Goal: Task Accomplishment & Management: Manage account settings

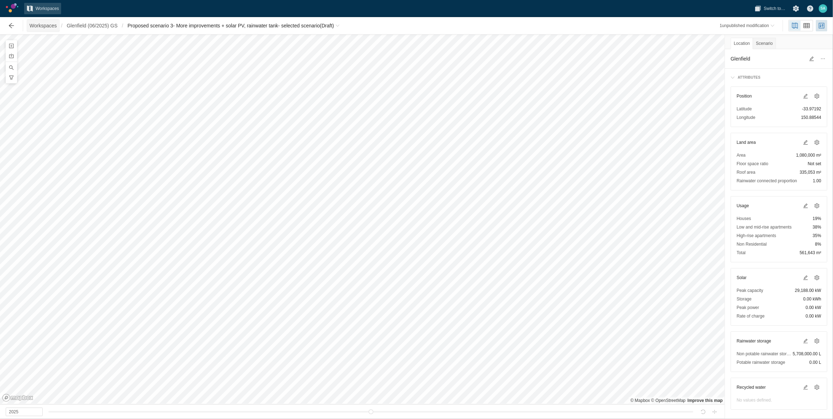
click at [42, 26] on span "Workspaces" at bounding box center [43, 25] width 27 height 7
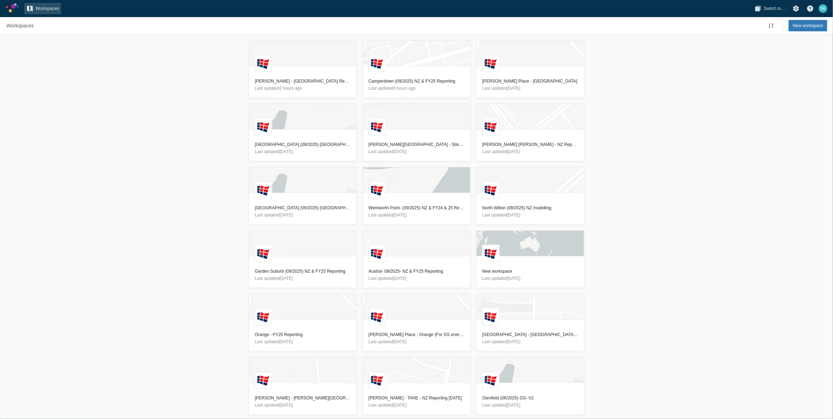
click at [181, 145] on div "L Ed Park - NZ Reporting - 30/09/2025 Last updated 2 hours ago L Camperdown (09…" at bounding box center [416, 226] width 833 height 384
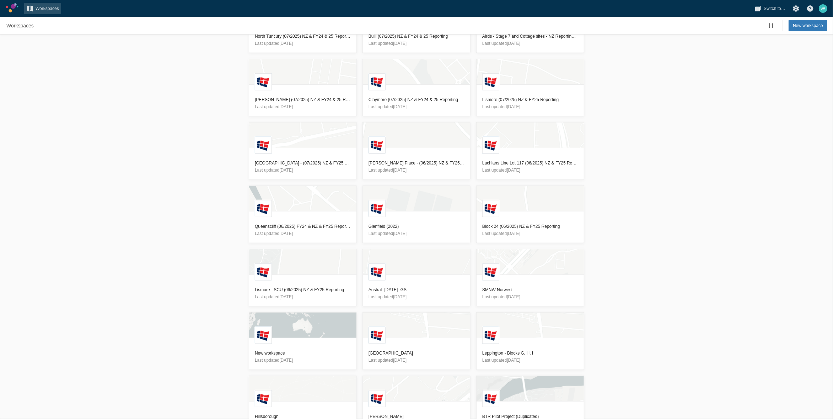
scroll to position [1285, 0]
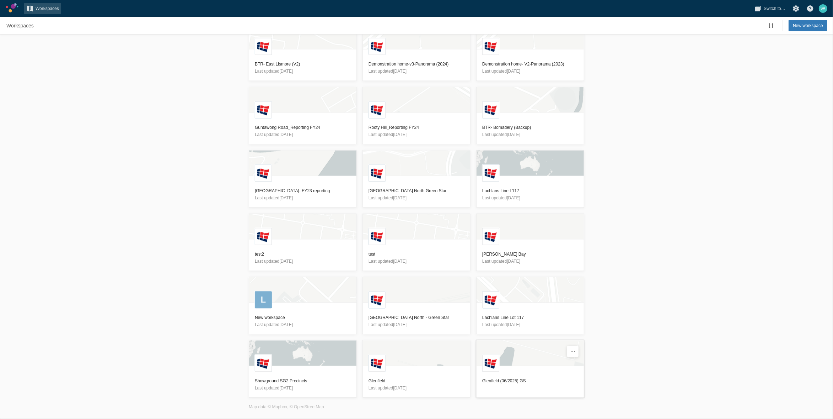
click at [500, 379] on h3 "Glenfield (06/2025) GS" at bounding box center [531, 380] width 96 height 7
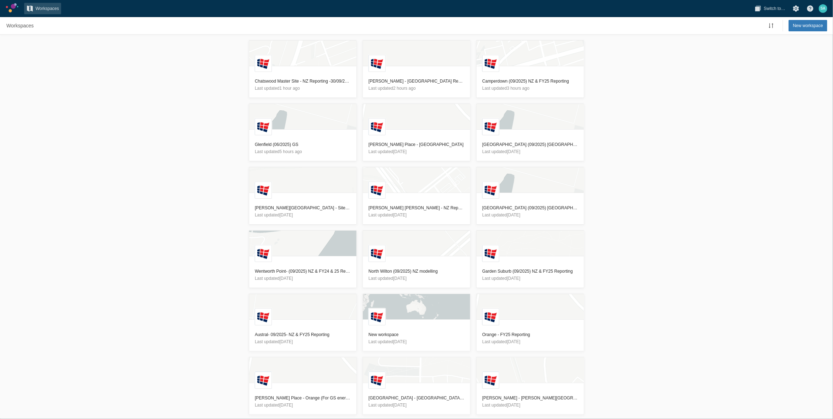
click at [154, 205] on div "L Chatswood Master Site - NZ Reporting -30/09/2025 Last updated 1 hour ago L [P…" at bounding box center [416, 226] width 833 height 384
click at [274, 145] on h3 "Glenfield (06/2025) GS" at bounding box center [303, 144] width 96 height 7
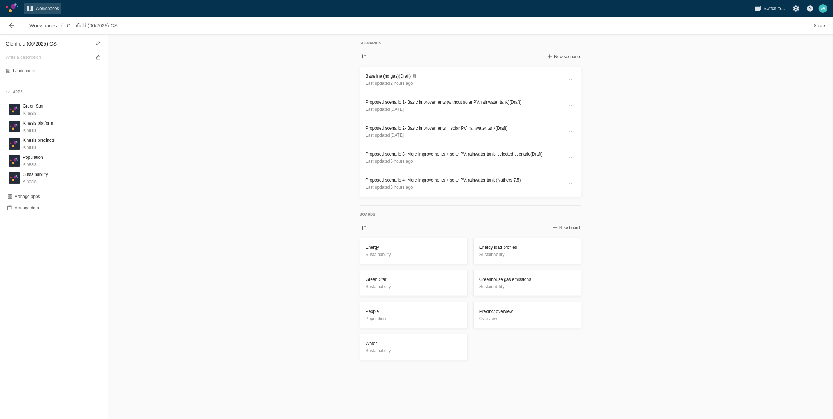
click at [28, 46] on textarea "Glenfield (06/2025) GS" at bounding box center [48, 43] width 85 height 9
click at [33, 44] on textarea "Glenfield (06/2025) GS" at bounding box center [48, 43] width 85 height 9
click at [34, 45] on textarea "Glenfield (06/2025) GS" at bounding box center [48, 43] width 85 height 9
type textarea "Glenfield (09/2025) GS"
click at [229, 144] on div "Scenarios New scenario Baseline (no gas) (Draft) Last updated 2 hours ago Propo…" at bounding box center [470, 226] width 725 height 384
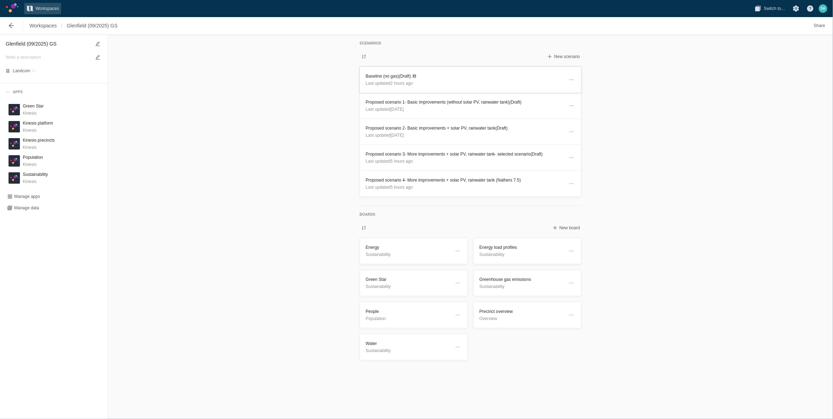
click at [389, 75] on h3 "Baseline (no gas) (Draft)" at bounding box center [465, 76] width 198 height 7
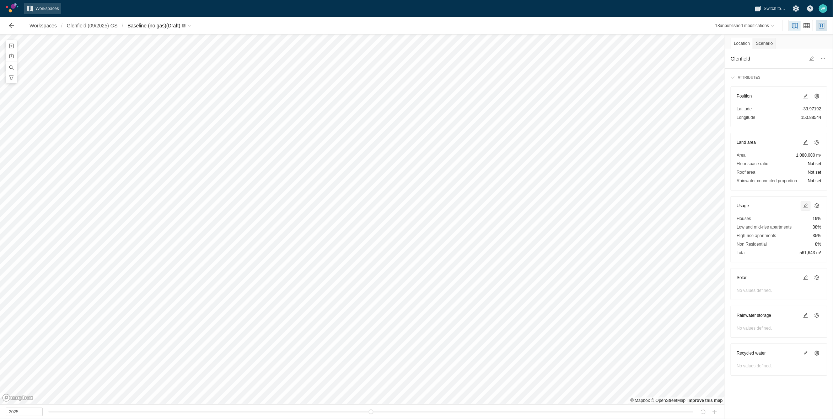
click at [806, 207] on span at bounding box center [806, 206] width 6 height 6
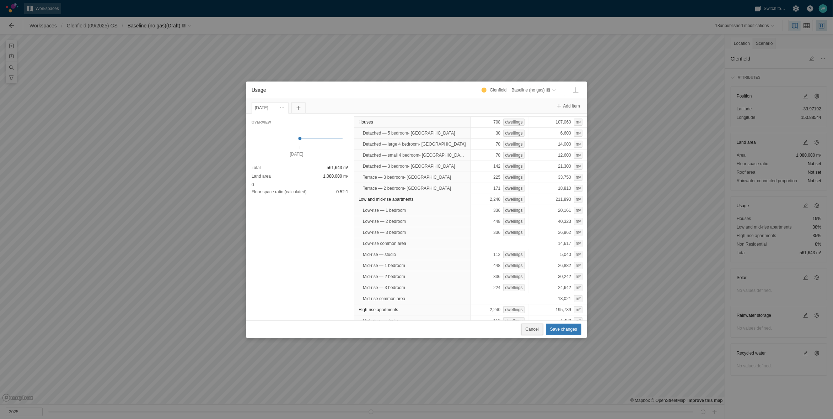
click at [537, 328] on span "Cancel" at bounding box center [532, 328] width 13 height 7
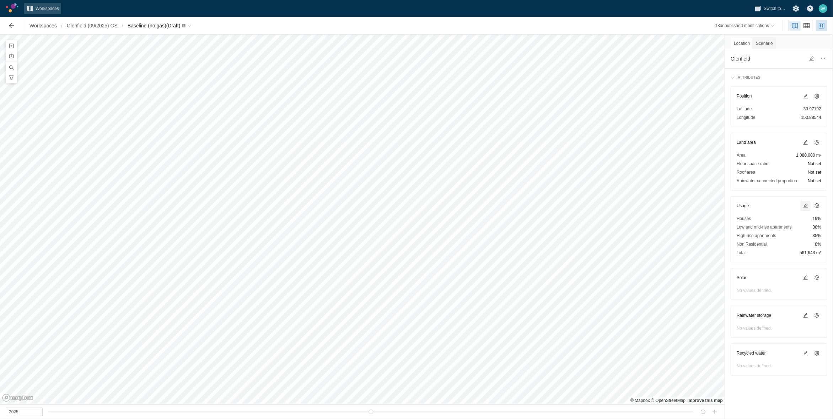
click at [805, 206] on span at bounding box center [806, 206] width 6 height 6
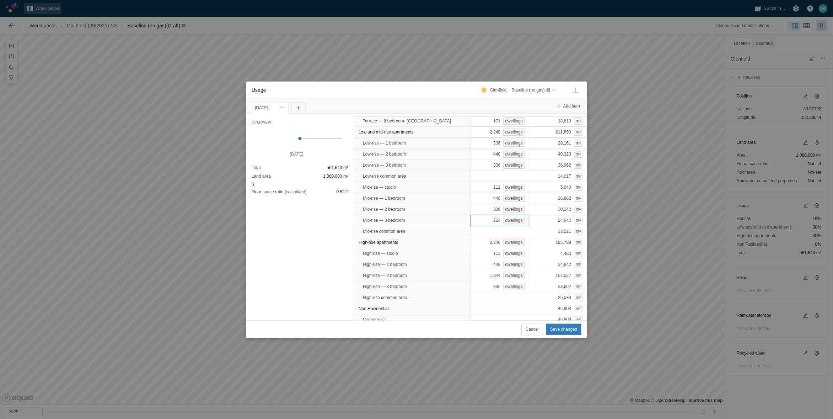
scroll to position [74, 0]
click at [536, 328] on span "Cancel" at bounding box center [532, 328] width 13 height 7
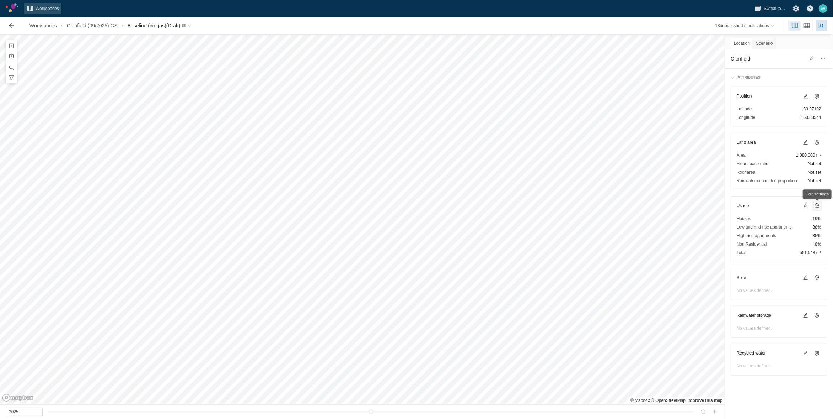
click at [818, 207] on span at bounding box center [818, 206] width 6 height 6
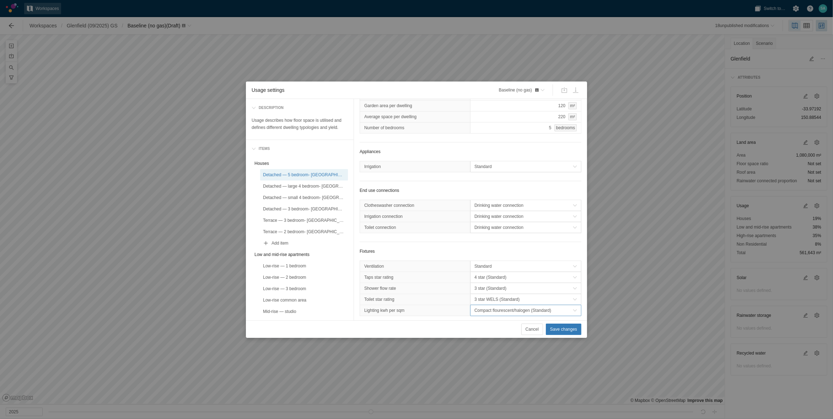
scroll to position [133, 0]
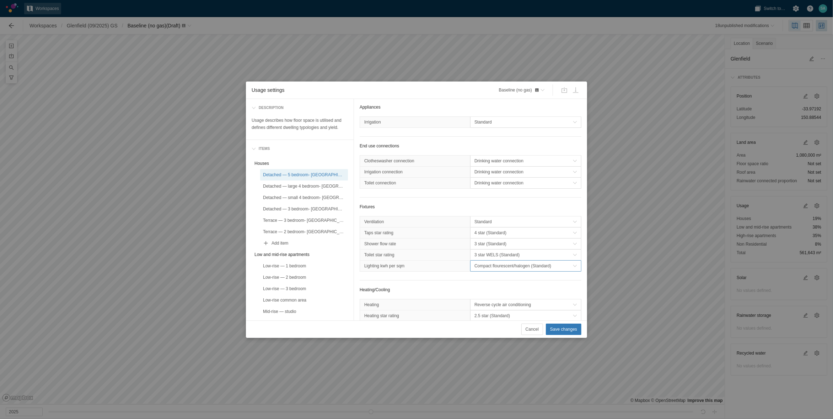
click at [497, 265] on span "Compact flourescent/halogen (Standard)" at bounding box center [524, 265] width 98 height 7
click at [490, 285] on div "Compact flourescent/halogen (Standard)" at bounding box center [521, 281] width 105 height 10
click at [321, 183] on div "Detached — large 4 bedroom- Glenfield" at bounding box center [304, 185] width 82 height 7
click at [291, 172] on div "Detached — 5 bedroom- Glenfield" at bounding box center [304, 174] width 82 height 7
click at [477, 268] on span "Compact flourescent/halogen (Standard)" at bounding box center [524, 265] width 98 height 7
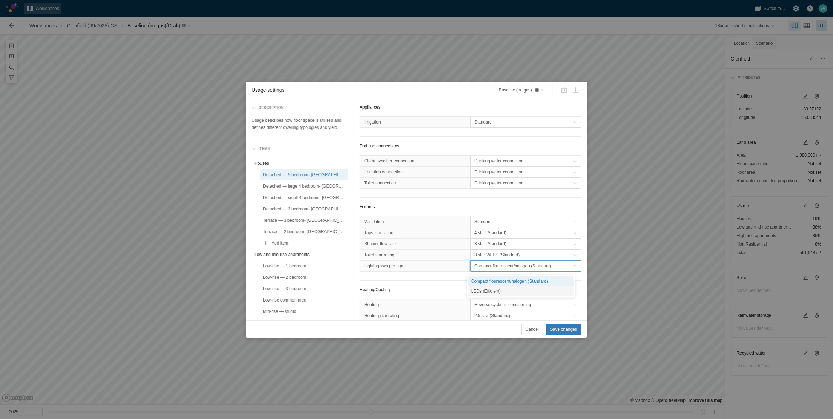
click at [479, 289] on div "LEDs (Efficient)" at bounding box center [521, 291] width 105 height 10
click at [326, 185] on div "Detached — large 4 bedroom- Glenfield" at bounding box center [304, 185] width 82 height 7
click at [488, 267] on span "Compact flourescent/halogen (Standard)" at bounding box center [524, 265] width 98 height 7
click at [492, 293] on div "LEDs (Efficient)" at bounding box center [521, 291] width 105 height 10
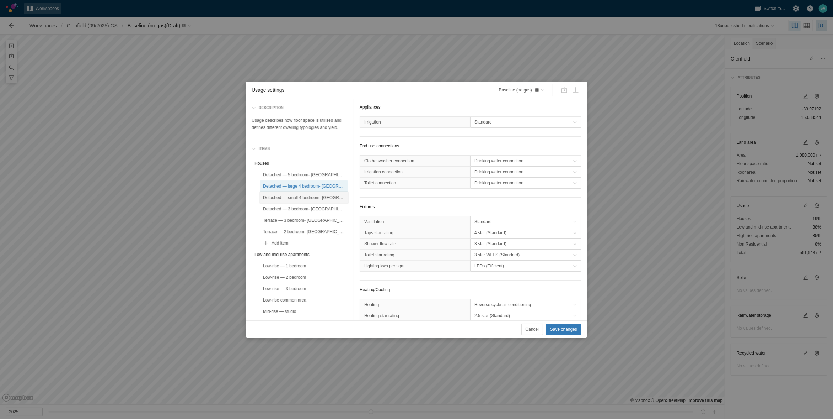
click at [318, 199] on div "Detached — small 4 bedroom- Glenfield" at bounding box center [304, 197] width 82 height 7
click at [500, 267] on span "Compact flourescent/halogen (Standard)" at bounding box center [524, 265] width 98 height 7
click at [486, 289] on div "LEDs (Efficient)" at bounding box center [521, 291] width 105 height 10
click at [316, 209] on div "Detached — 3 bedroom- Glenfield" at bounding box center [304, 208] width 82 height 7
click at [490, 269] on span "Compact flourescent/halogen (Standard)" at bounding box center [524, 265] width 98 height 7
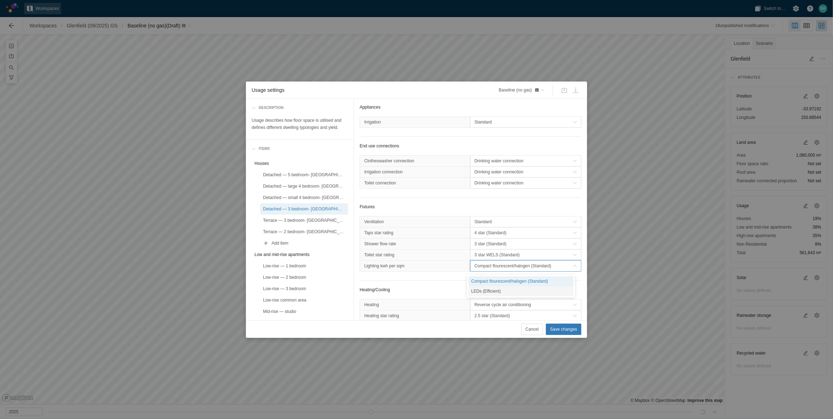
click at [490, 288] on div "LEDs (Efficient)" at bounding box center [521, 291] width 105 height 10
click at [320, 222] on div "Terrace — 3 bedroom- Glenfield" at bounding box center [304, 220] width 82 height 7
click at [490, 269] on span "Compact flourescent/halogen (Standard)" at bounding box center [524, 265] width 98 height 7
click at [480, 291] on div "LEDs (Efficient)" at bounding box center [521, 291] width 105 height 10
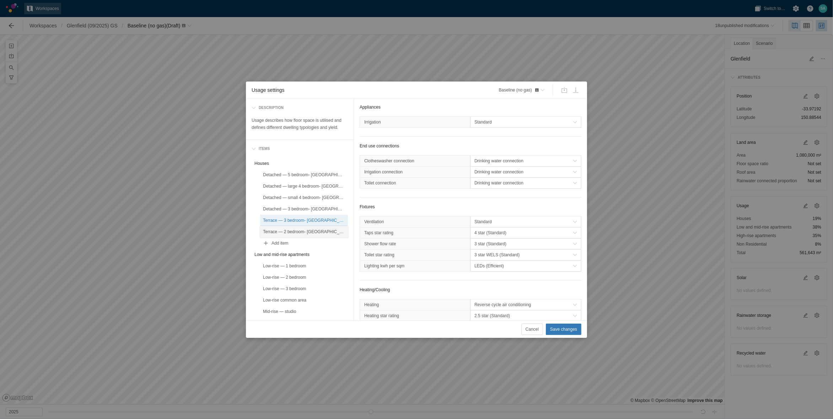
click at [320, 234] on div "Terrace — 2 bedroom- Glenfield" at bounding box center [304, 231] width 82 height 7
click at [485, 269] on span "Compact flourescent/halogen (Standard)" at bounding box center [524, 265] width 98 height 7
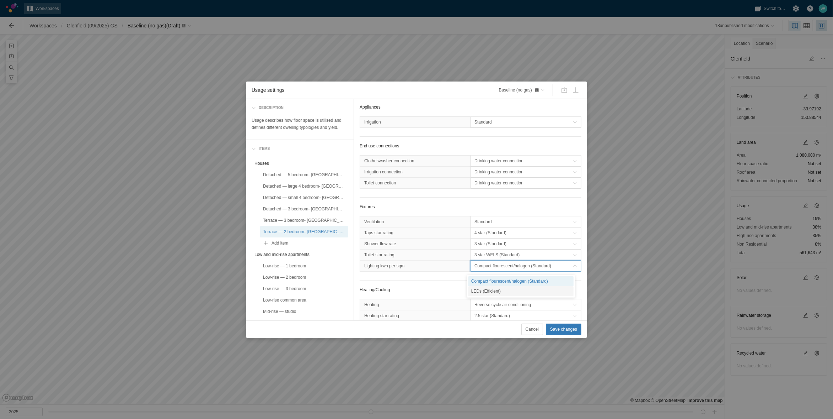
click at [492, 290] on div "LEDs (Efficient)" at bounding box center [521, 291] width 105 height 10
click at [298, 266] on div "Low-rise — 1 bedroom" at bounding box center [304, 265] width 82 height 7
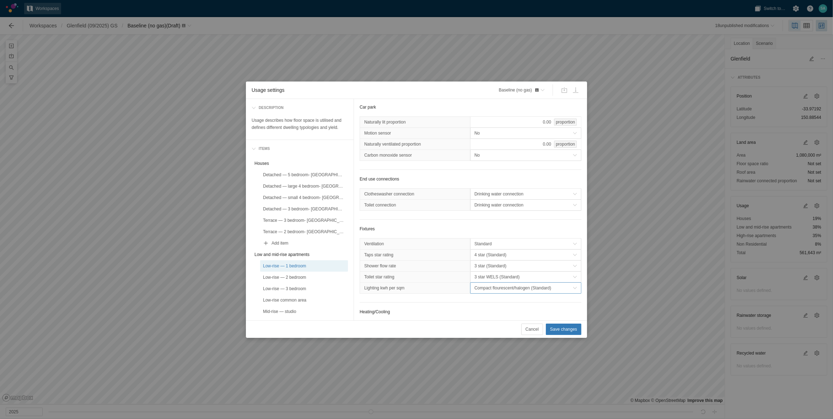
click at [484, 289] on span "Compact flourescent/halogen (Standard)" at bounding box center [524, 287] width 98 height 7
click at [482, 313] on div "LEDs (Efficient)" at bounding box center [521, 313] width 105 height 10
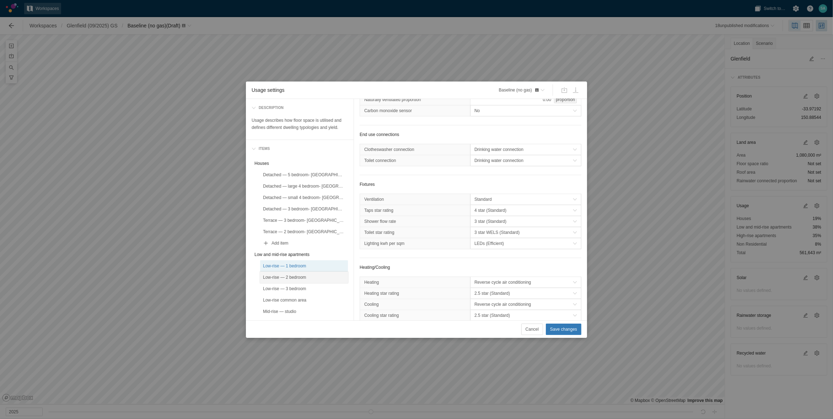
click at [301, 277] on div "Low-rise — 2 bedroom" at bounding box center [304, 276] width 82 height 7
click at [481, 244] on span "Compact flourescent/halogen (Standard)" at bounding box center [524, 243] width 98 height 7
click at [488, 268] on div "LEDs (Efficient)" at bounding box center [521, 268] width 105 height 10
click at [300, 289] on div "Low-rise — 3 bedroom" at bounding box center [304, 288] width 82 height 7
click at [484, 245] on span "Compact flourescent/halogen (Standard)" at bounding box center [524, 243] width 98 height 7
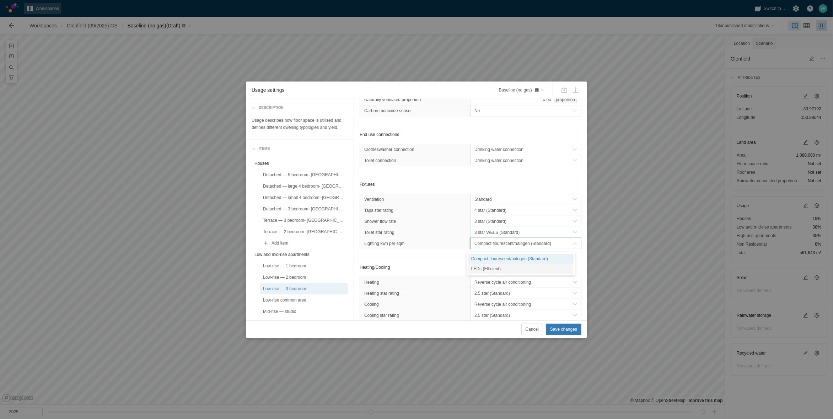
click at [487, 269] on div "LEDs (Efficient)" at bounding box center [521, 268] width 105 height 10
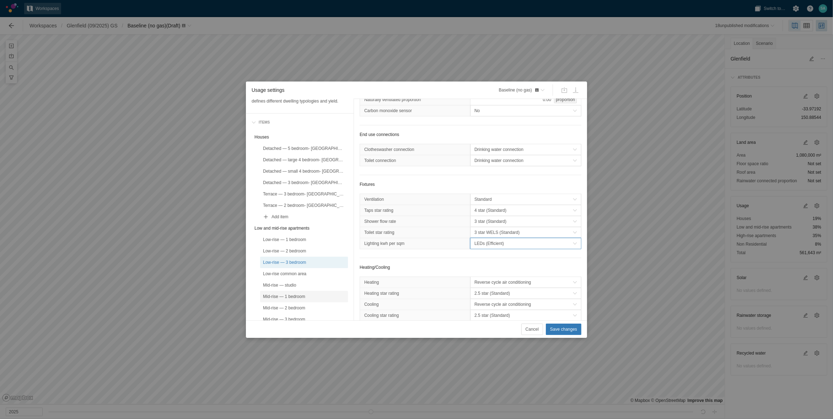
scroll to position [44, 0]
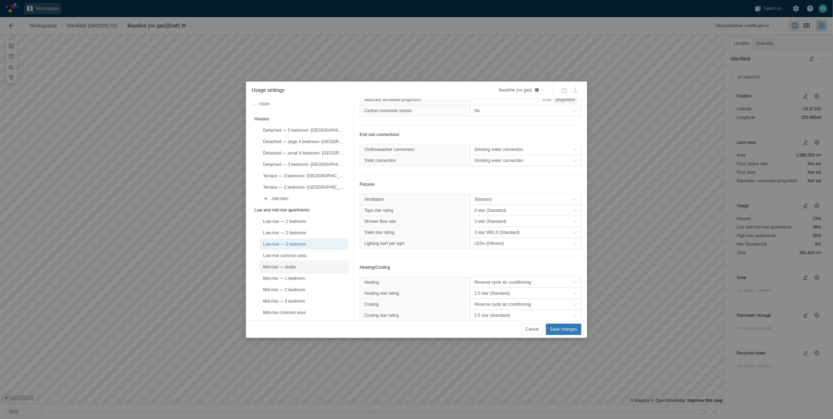
click at [298, 265] on div "Mid-rise — studio" at bounding box center [304, 266] width 82 height 7
click at [504, 246] on span "Compact flourescent/halogen (Standard)" at bounding box center [524, 243] width 98 height 7
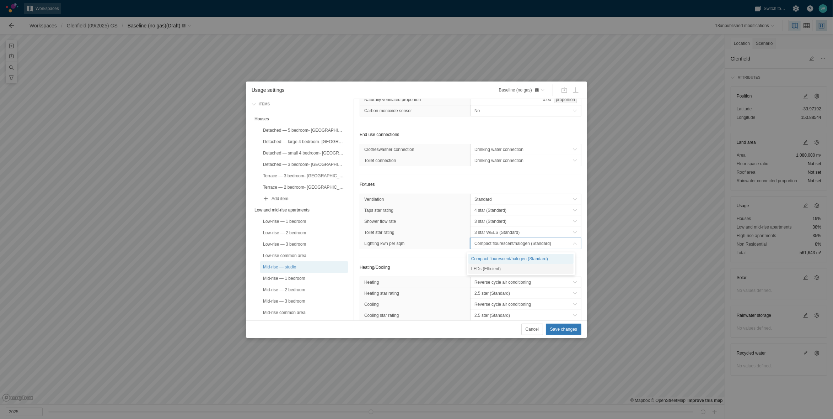
click at [491, 268] on div "LEDs (Efficient)" at bounding box center [521, 268] width 105 height 10
click at [293, 275] on div "Mid-rise — 1 bedroom" at bounding box center [304, 278] width 82 height 7
click at [480, 246] on span "Compact flourescent/halogen (Standard)" at bounding box center [524, 243] width 98 height 7
click at [487, 267] on div "LEDs (Efficient)" at bounding box center [521, 268] width 105 height 10
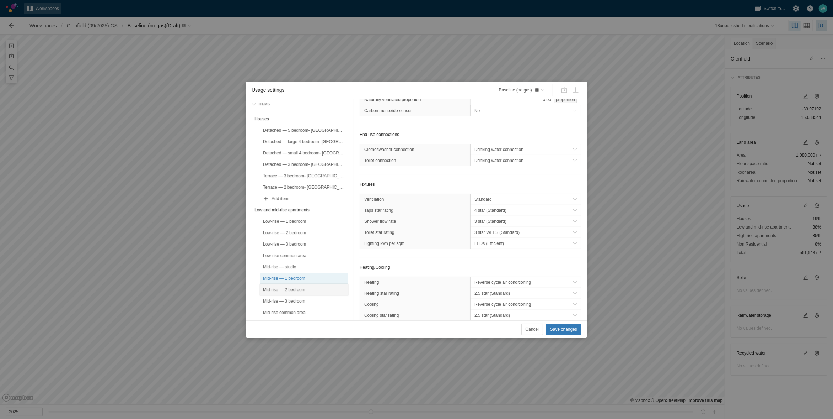
click at [306, 292] on div "Mid-rise — 2 bedroom" at bounding box center [304, 289] width 82 height 7
click at [487, 244] on span "Compact flourescent/halogen (Standard)" at bounding box center [524, 243] width 98 height 7
click at [492, 265] on div "LEDs (Efficient)" at bounding box center [521, 268] width 105 height 10
click at [315, 297] on div "Mid-rise — 3 bedroom" at bounding box center [304, 300] width 82 height 7
click at [487, 245] on span "Compact flourescent/halogen (Standard)" at bounding box center [524, 243] width 98 height 7
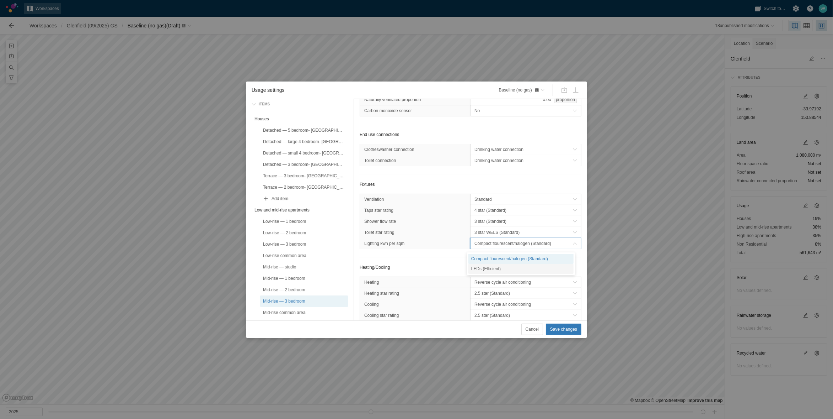
click at [490, 270] on div "LEDs (Efficient)" at bounding box center [521, 268] width 105 height 10
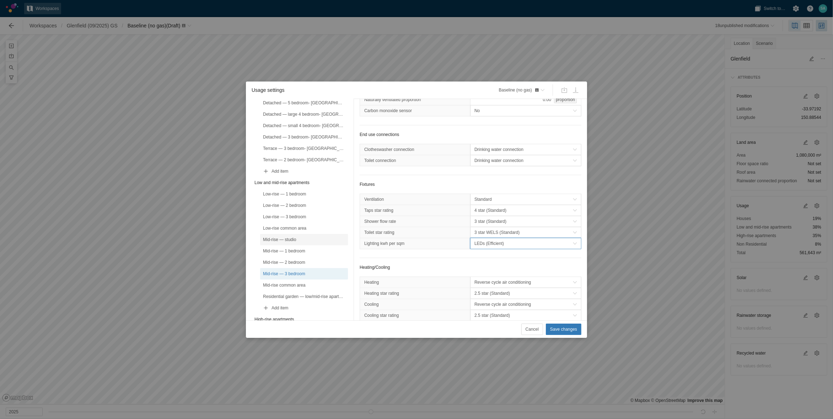
scroll to position [89, 0]
click at [559, 330] on span "Save changes" at bounding box center [563, 328] width 27 height 7
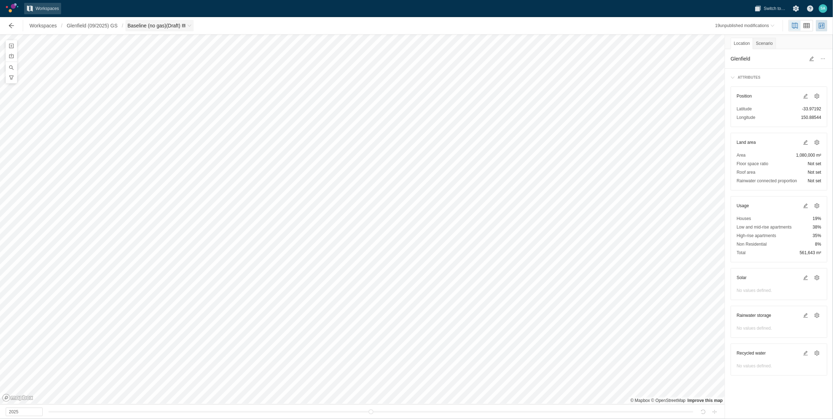
click at [186, 26] on span "Breadcrumb" at bounding box center [184, 25] width 4 height 4
click at [152, 129] on link "Green Star" at bounding box center [163, 127] width 71 height 10
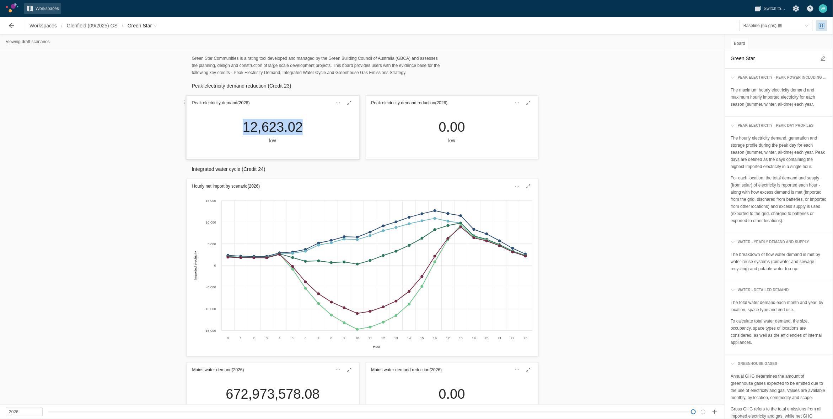
drag, startPoint x: 297, startPoint y: 129, endPoint x: 242, endPoint y: 128, distance: 54.8
click at [243, 128] on div "12,623.02" at bounding box center [273, 127] width 60 height 16
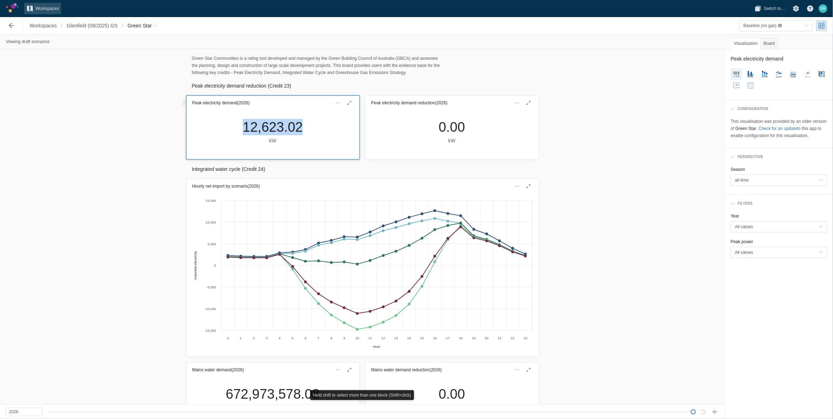
drag, startPoint x: 243, startPoint y: 126, endPoint x: 248, endPoint y: 126, distance: 5.7
copy div "12,623.02"
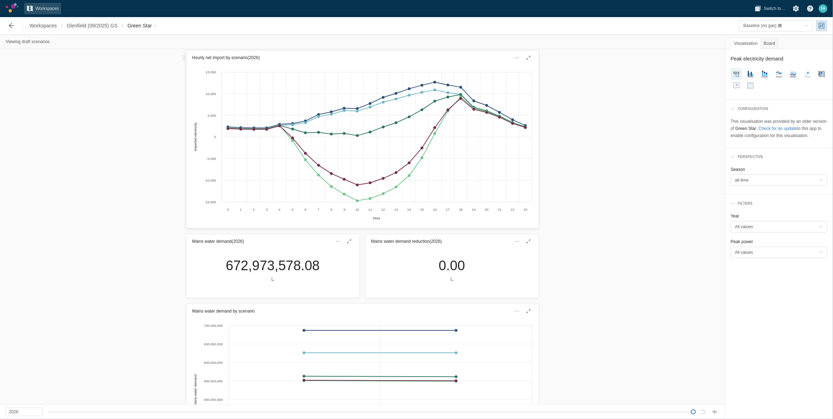
scroll to position [178, 0]
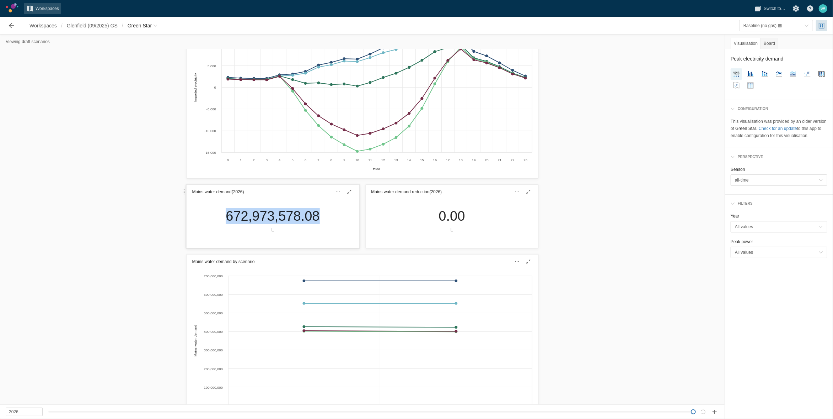
drag, startPoint x: 315, startPoint y: 215, endPoint x: 226, endPoint y: 217, distance: 89.6
click at [226, 217] on div "672,973,578.08" at bounding box center [273, 216] width 94 height 16
copy div "672,973,578.08"
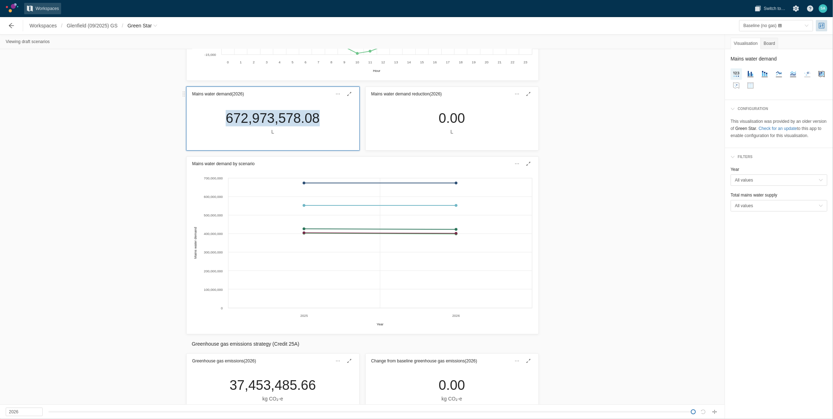
scroll to position [267, 0]
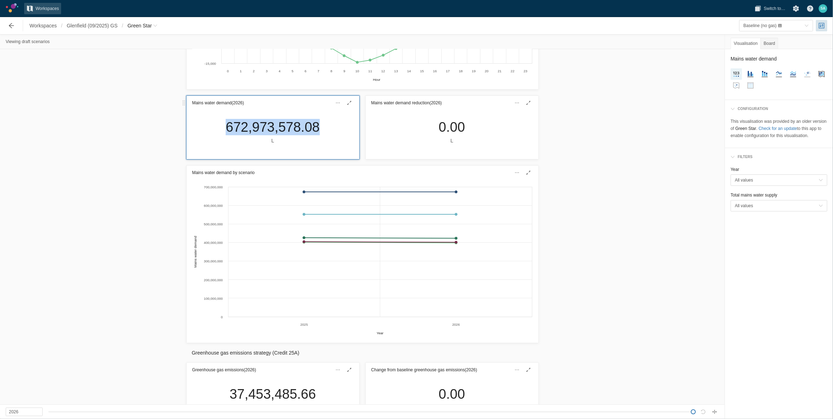
copy div "672,973,578.08"
click at [159, 26] on span "Green Star" at bounding box center [143, 25] width 34 height 11
click at [139, 106] on link "Energy" at bounding box center [163, 107] width 71 height 10
type textarea "Energy"
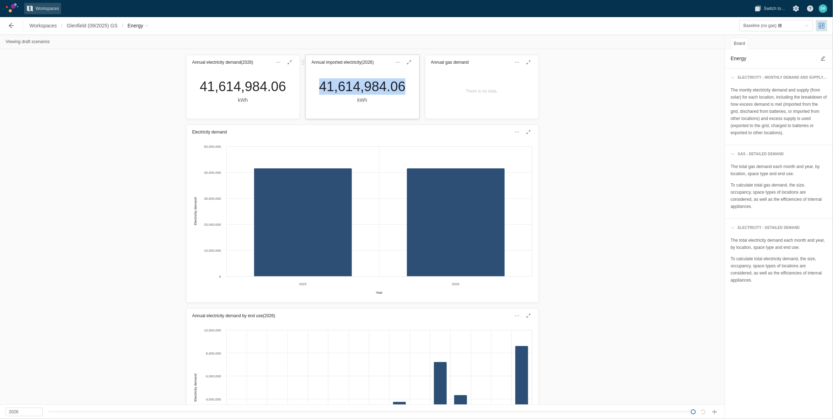
drag, startPoint x: 316, startPoint y: 85, endPoint x: 398, endPoint y: 87, distance: 81.8
click at [398, 87] on div "41,614,984.06 kWh" at bounding box center [363, 91] width 98 height 26
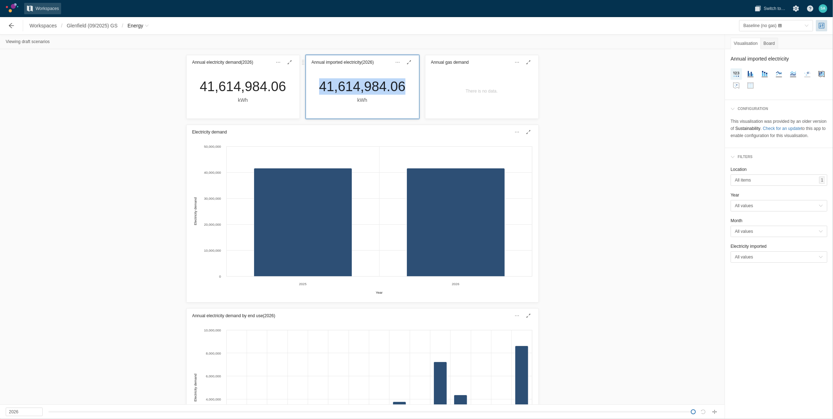
drag, startPoint x: 398, startPoint y: 87, endPoint x: 393, endPoint y: 89, distance: 5.6
copy div "41,614,984.06"
click at [93, 138] on div "Electricity demand Created with Highcharts 11.4.3 Year Electricity demand 2025 …" at bounding box center [362, 213] width 725 height 182
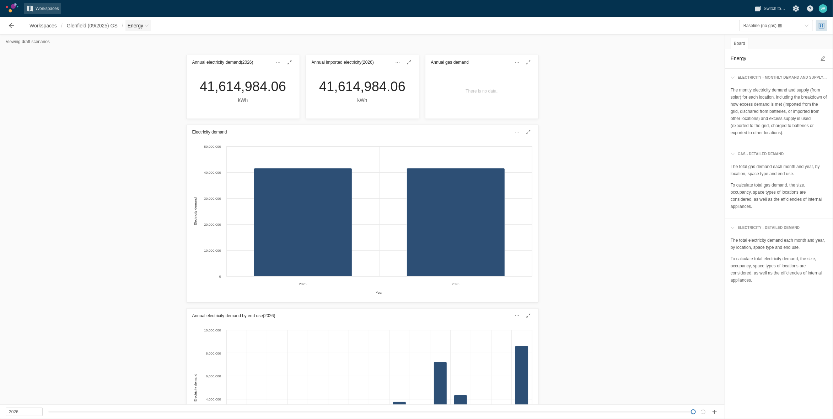
click at [145, 24] on span "Breadcrumb" at bounding box center [147, 25] width 4 height 4
click at [155, 48] on span "Baseline (no gas) (Draft)" at bounding box center [156, 48] width 45 height 5
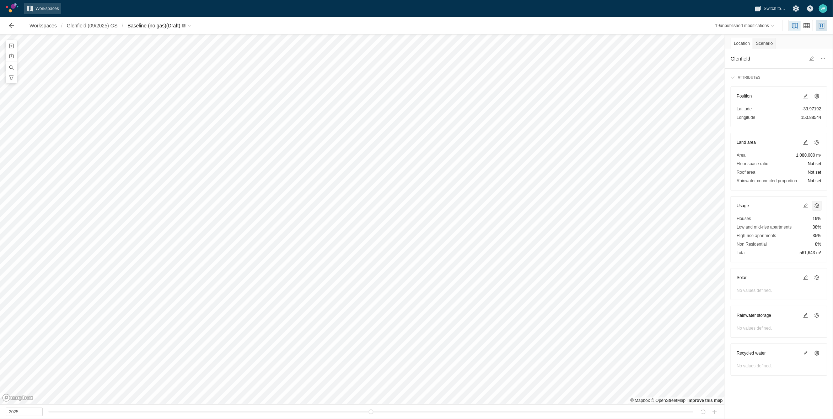
click at [819, 204] on span at bounding box center [818, 206] width 6 height 6
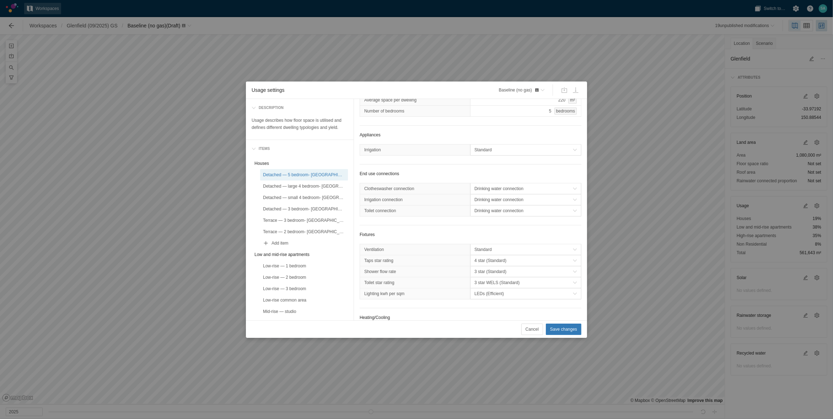
scroll to position [133, 0]
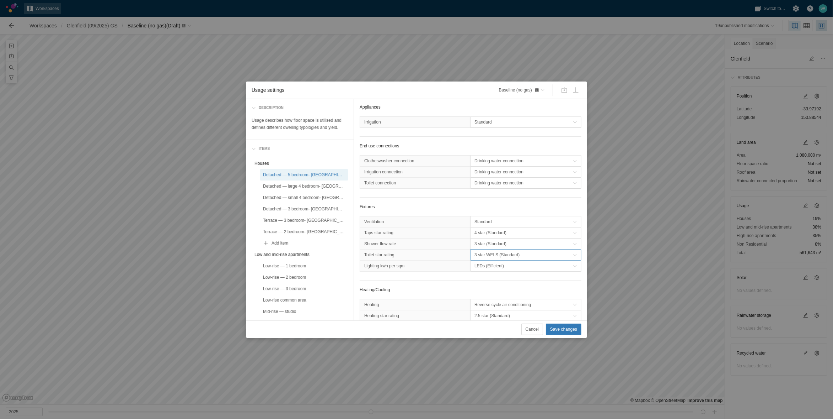
click at [488, 255] on span "3 star WELS (Standard)" at bounding box center [524, 254] width 98 height 7
click at [486, 257] on span "3 star WELS (Standard)" at bounding box center [524, 254] width 98 height 7
click at [482, 278] on div "4 star WELS (Efficient)" at bounding box center [521, 280] width 105 height 10
click at [307, 186] on div "Detached — large 4 bedroom- Glenfield" at bounding box center [304, 185] width 82 height 7
click at [480, 253] on span "3 star WELS (Standard)" at bounding box center [524, 254] width 98 height 7
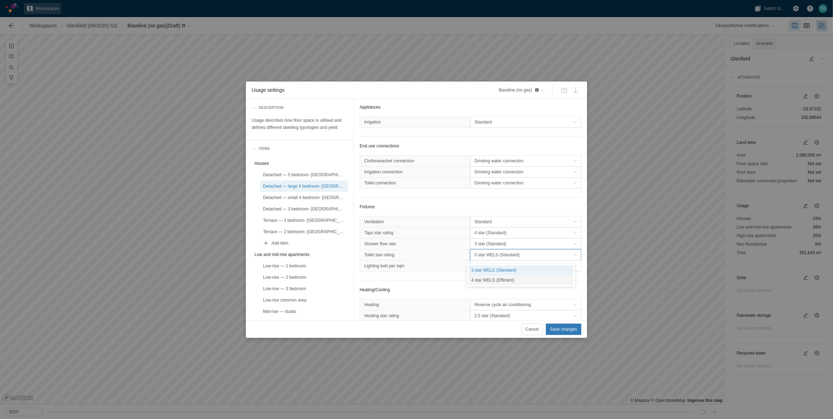
click at [484, 280] on div "4 star WELS (Efficient)" at bounding box center [521, 280] width 105 height 10
click at [317, 194] on div "Detached — small 4 bedroom- Glenfield" at bounding box center [304, 197] width 82 height 7
click at [494, 257] on span "3 star WELS (Standard)" at bounding box center [524, 254] width 98 height 7
click at [492, 280] on div "4 star WELS (Efficient)" at bounding box center [521, 280] width 105 height 10
click at [492, 254] on span "4 star WELS (Efficient)" at bounding box center [524, 254] width 98 height 7
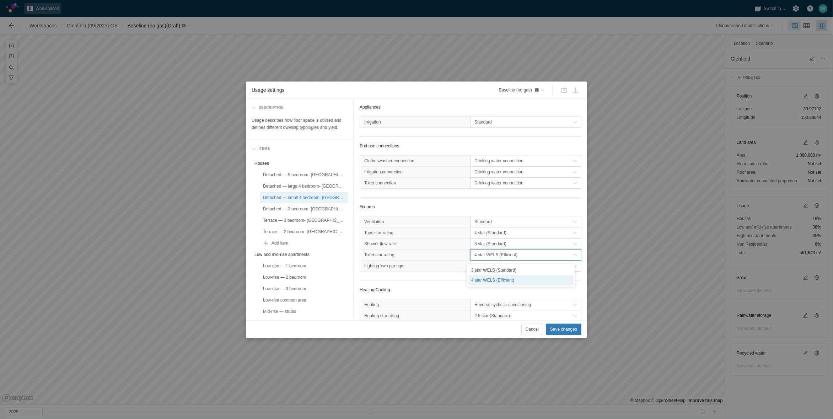
click at [492, 254] on span "4 star WELS (Efficient)" at bounding box center [524, 254] width 98 height 7
click at [491, 244] on span "3 star (Standard)" at bounding box center [524, 243] width 98 height 7
click at [314, 209] on div "Detached — 3 bedroom- Glenfield" at bounding box center [304, 208] width 82 height 7
click at [484, 256] on span "3 star WELS (Standard)" at bounding box center [524, 254] width 98 height 7
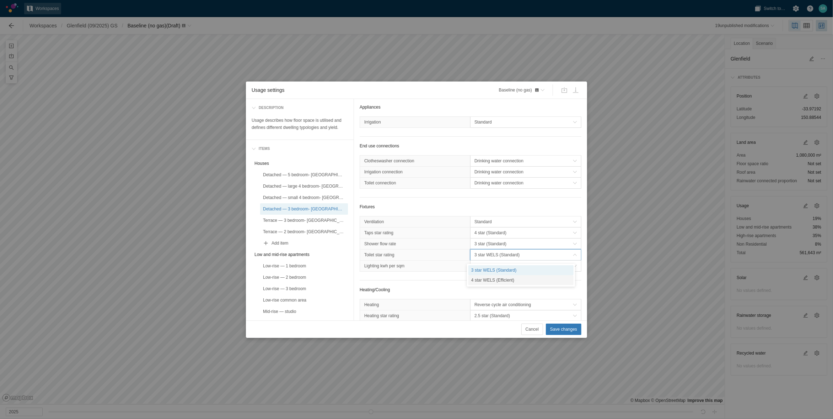
click at [488, 278] on div "4 star WELS (Efficient)" at bounding box center [521, 280] width 105 height 10
click at [324, 219] on div "Terrace — 3 bedroom- Glenfield" at bounding box center [304, 220] width 82 height 7
click at [488, 257] on span "3 star WELS (Standard)" at bounding box center [524, 254] width 98 height 7
click at [492, 277] on div "4 star WELS (Efficient)" at bounding box center [521, 280] width 105 height 10
click at [308, 232] on div "Terrace — 2 bedroom- Glenfield" at bounding box center [304, 231] width 82 height 7
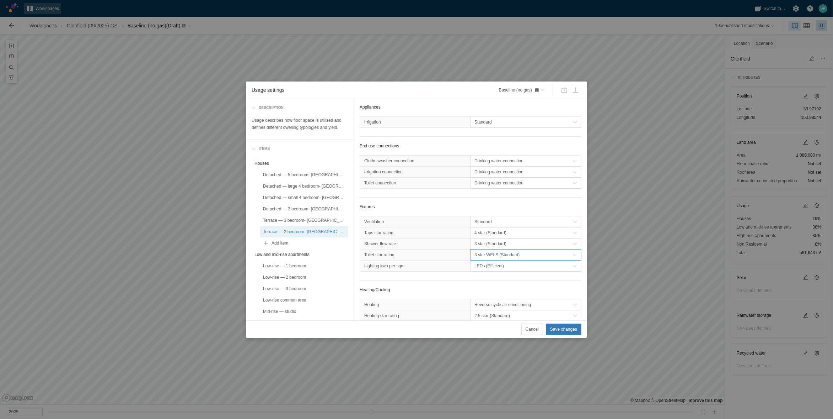
click at [487, 256] on span "3 star WELS (Standard)" at bounding box center [524, 254] width 98 height 7
click at [486, 281] on div "4 star WELS (Efficient)" at bounding box center [521, 280] width 105 height 10
click at [507, 232] on span "4 star (Standard)" at bounding box center [524, 232] width 98 height 7
click at [303, 262] on div "Low-rise — 1 bedroom" at bounding box center [304, 265] width 82 height 7
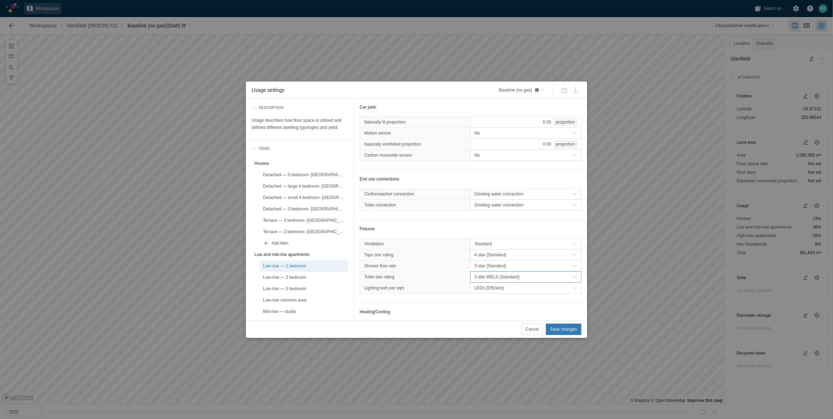
click at [496, 278] on span "3 star WELS (Standard)" at bounding box center [524, 276] width 98 height 7
click at [486, 300] on div "4 star WELS (Efficient)" at bounding box center [521, 302] width 105 height 10
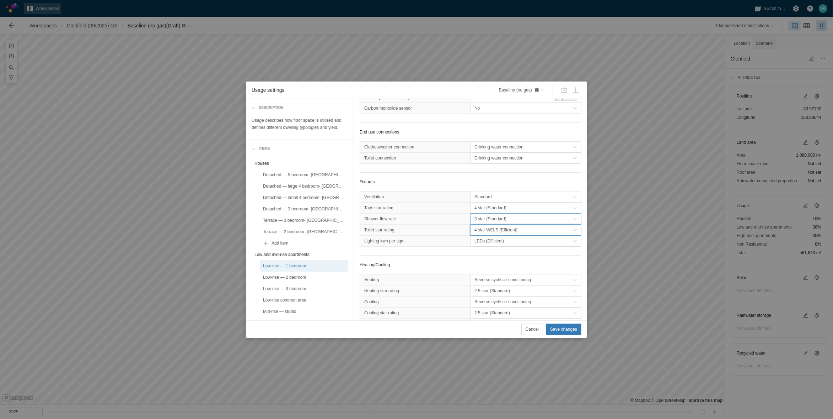
scroll to position [222, 0]
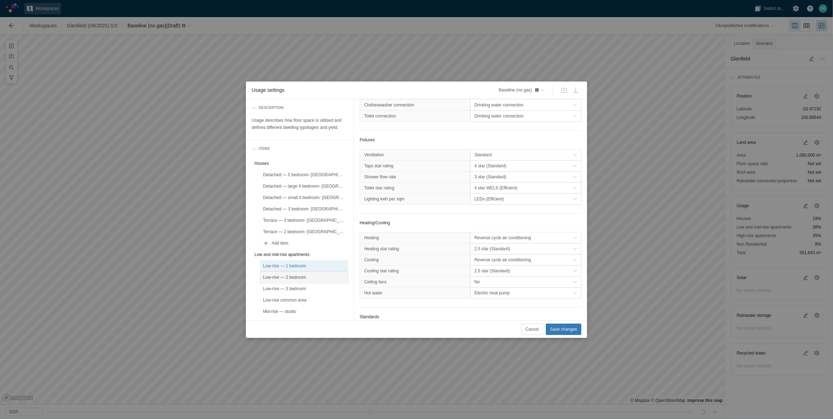
click at [296, 279] on div "Low-rise — 2 bedroom" at bounding box center [304, 276] width 82 height 7
click at [490, 190] on span "3 star WELS (Standard)" at bounding box center [524, 187] width 98 height 7
click at [484, 210] on div "4 star WELS (Efficient)" at bounding box center [521, 213] width 105 height 10
click at [292, 286] on div "Low-rise — 3 bedroom" at bounding box center [304, 288] width 82 height 7
click at [484, 188] on span "3 star WELS (Standard)" at bounding box center [524, 187] width 98 height 7
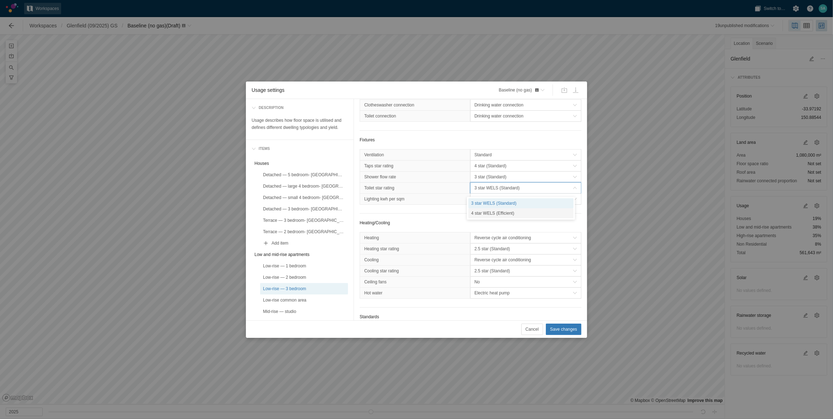
click at [485, 212] on div "4 star WELS (Efficient)" at bounding box center [521, 213] width 105 height 10
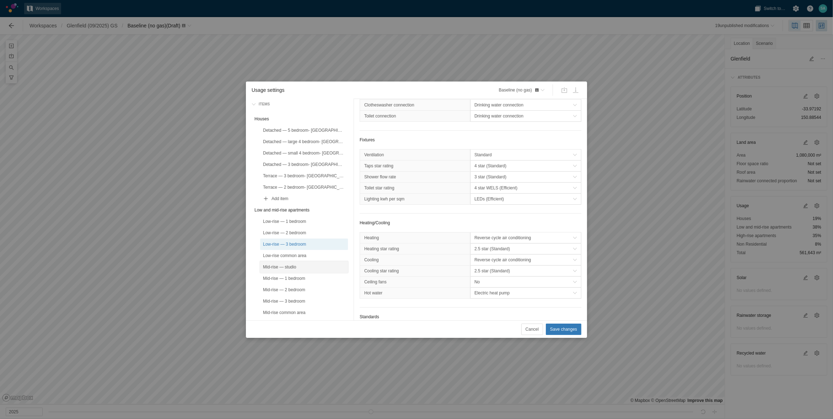
click at [299, 266] on div "Mid-rise — studio" at bounding box center [304, 266] width 82 height 7
click at [499, 188] on span "3 star WELS (Standard)" at bounding box center [524, 187] width 98 height 7
click at [490, 214] on div "4 star WELS (Efficient)" at bounding box center [521, 213] width 105 height 10
click at [302, 276] on div "Mid-rise — 1 bedroom" at bounding box center [304, 278] width 82 height 7
click at [480, 189] on span "3 star WELS (Standard)" at bounding box center [524, 187] width 98 height 7
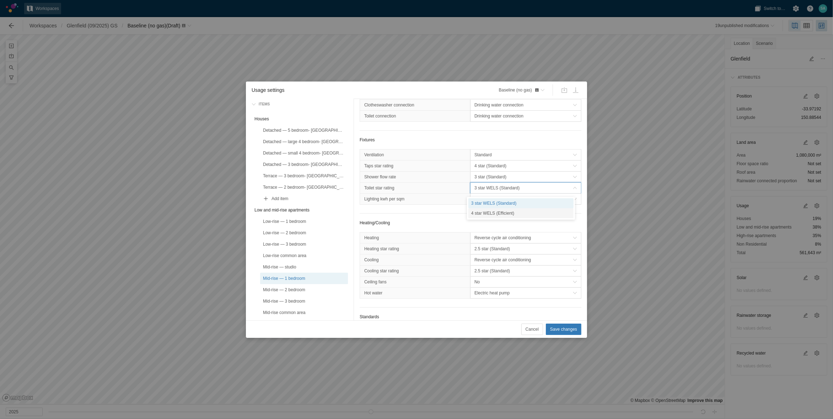
click at [480, 210] on div "4 star WELS (Efficient)" at bounding box center [521, 213] width 105 height 10
click at [298, 288] on div "Mid-rise — 2 bedroom" at bounding box center [304, 289] width 82 height 7
click at [478, 189] on span "3 star WELS (Standard)" at bounding box center [524, 187] width 98 height 7
click at [482, 214] on div "4 star WELS (Efficient)" at bounding box center [521, 213] width 105 height 10
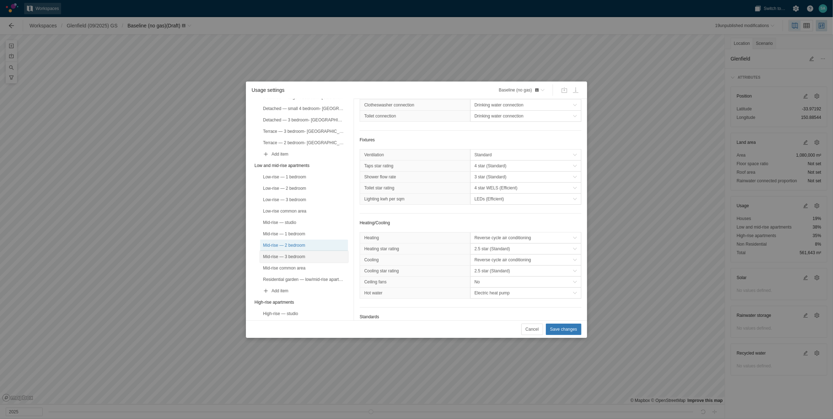
click at [300, 254] on div "Mid-rise — 3 bedroom" at bounding box center [304, 256] width 82 height 7
click at [492, 188] on span "3 star WELS (Standard)" at bounding box center [524, 187] width 98 height 7
click at [485, 214] on div "4 star WELS (Efficient)" at bounding box center [521, 213] width 105 height 10
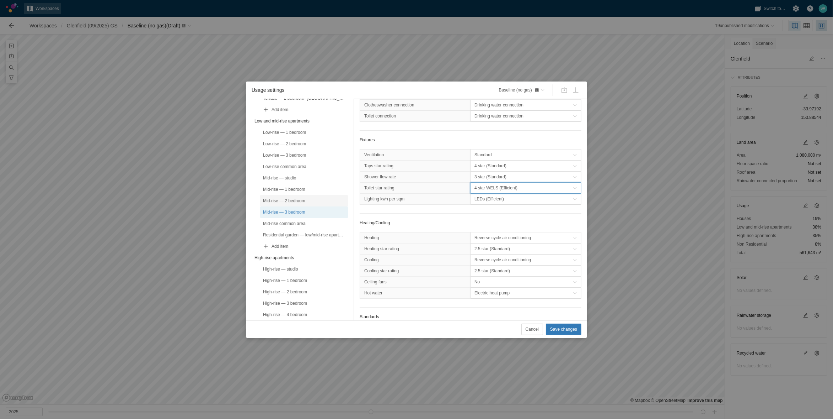
scroll to position [178, 0]
click at [291, 219] on div "High-rise — studio" at bounding box center [304, 224] width 88 height 11
click at [490, 188] on span "3 star WELS (Standard)" at bounding box center [524, 187] width 98 height 7
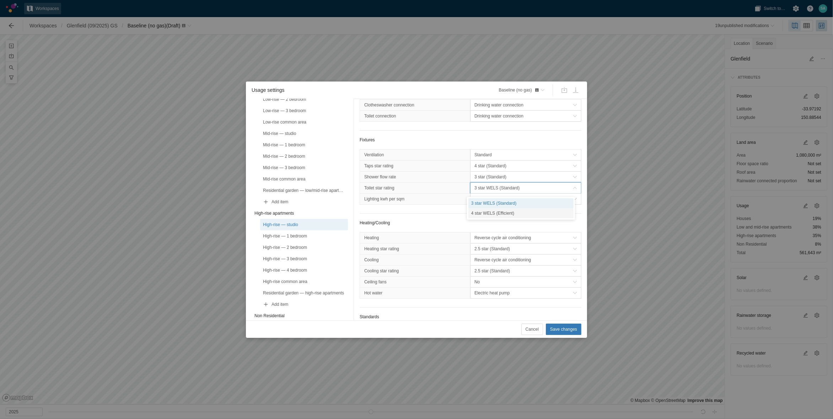
click at [495, 216] on div "4 star WELS (Efficient)" at bounding box center [521, 213] width 105 height 10
click at [304, 238] on div "High-rise — 1 bedroom" at bounding box center [304, 235] width 82 height 7
click at [489, 189] on span "3 star WELS (Standard)" at bounding box center [524, 187] width 98 height 7
click at [486, 214] on div "4 star WELS (Efficient)" at bounding box center [521, 213] width 105 height 10
click at [298, 225] on div "High-rise — studio" at bounding box center [304, 224] width 82 height 7
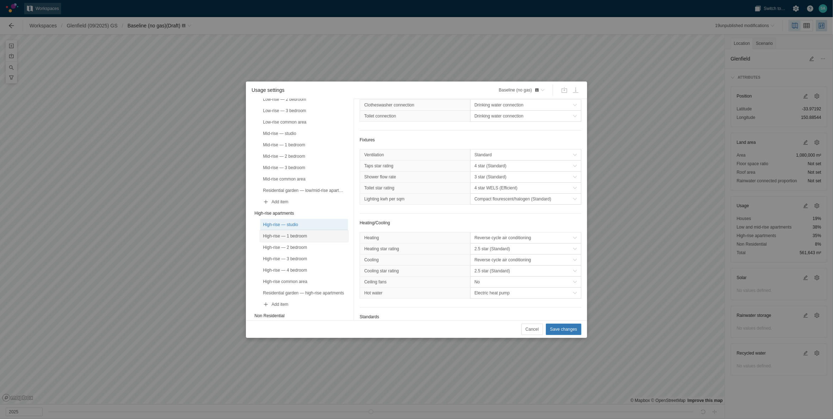
click at [298, 234] on div "High-rise — 1 bedroom" at bounding box center [304, 235] width 82 height 7
click at [309, 248] on div "High-rise — 2 bedroom" at bounding box center [304, 247] width 82 height 7
click at [480, 188] on span "3 star WELS (Standard)" at bounding box center [524, 187] width 98 height 7
click at [484, 214] on div "4 star WELS (Efficient)" at bounding box center [521, 213] width 105 height 10
click at [304, 259] on div "High-rise — 3 bedroom" at bounding box center [304, 258] width 82 height 7
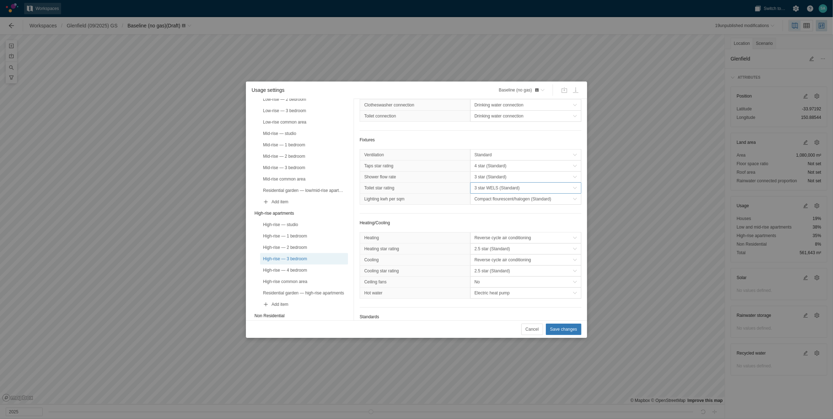
click at [490, 187] on span "3 star WELS (Standard)" at bounding box center [524, 187] width 98 height 7
click at [484, 211] on div "4 star WELS (Efficient)" at bounding box center [521, 213] width 105 height 10
click at [302, 269] on div "High-rise — 4 bedroom" at bounding box center [304, 269] width 82 height 7
click at [500, 185] on span "3 star WELS (Standard)" at bounding box center [526, 187] width 111 height 11
click at [484, 215] on div "4 star WELS (Efficient)" at bounding box center [521, 213] width 105 height 10
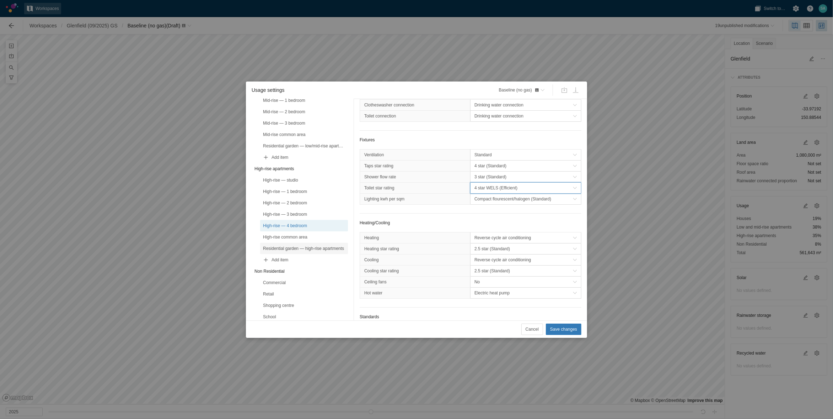
scroll to position [267, 0]
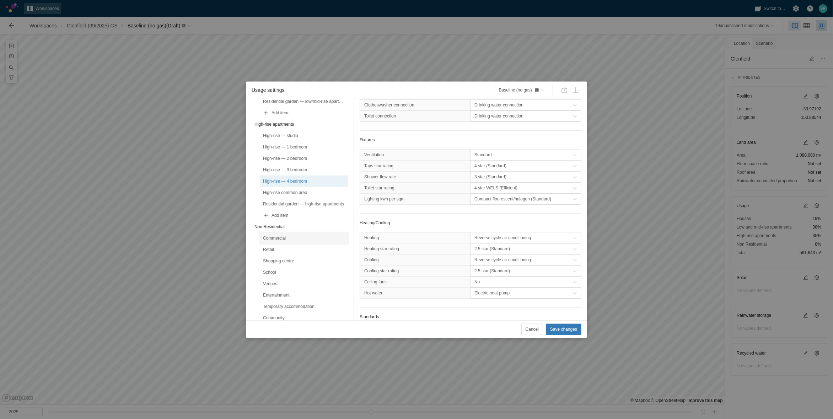
click at [292, 237] on div "Commercial" at bounding box center [304, 237] width 82 height 7
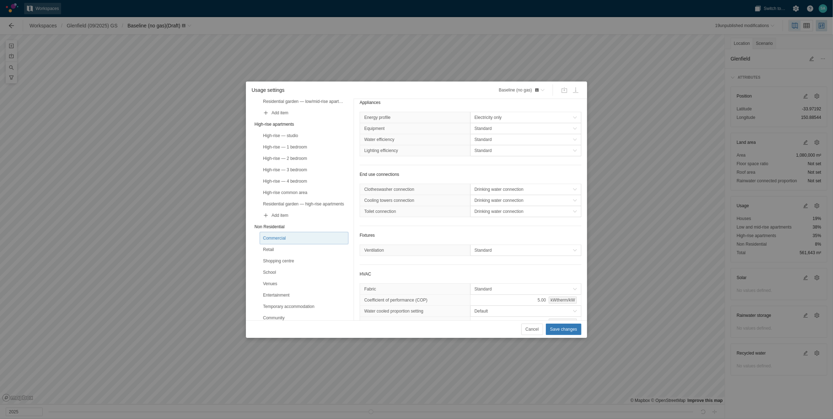
scroll to position [23, 0]
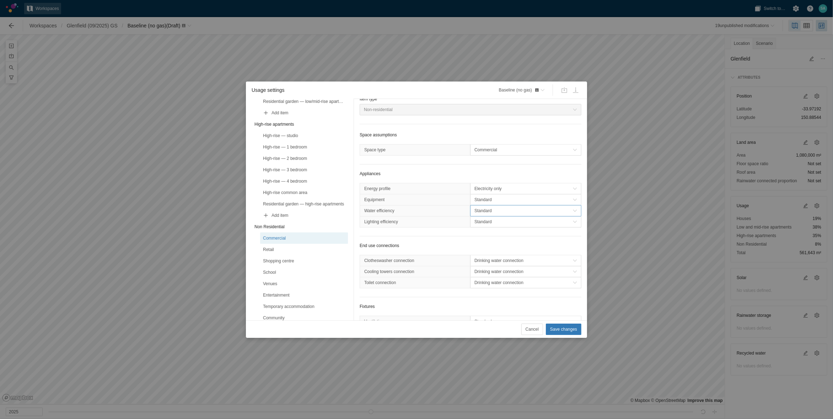
click at [488, 209] on span "Standard" at bounding box center [524, 210] width 98 height 7
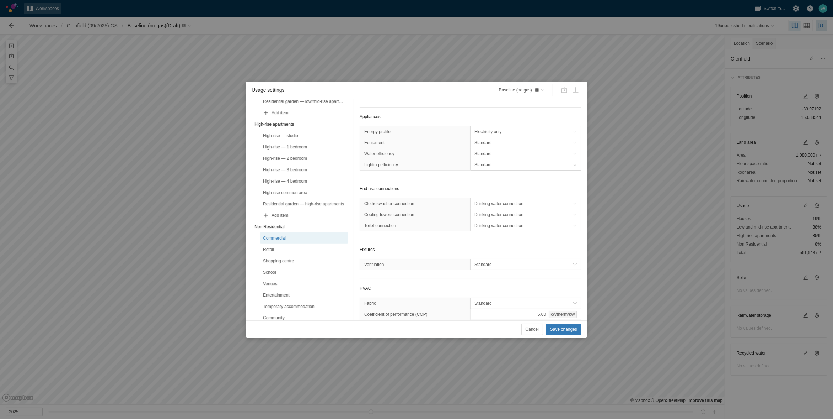
scroll to position [178, 0]
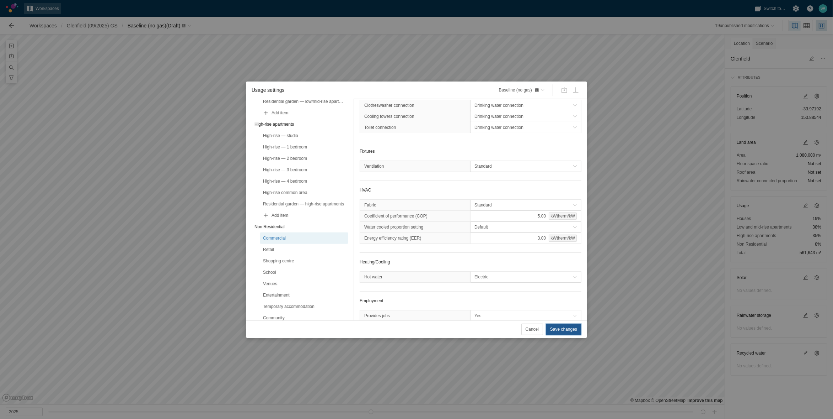
click at [557, 324] on button "Save changes" at bounding box center [564, 328] width 36 height 11
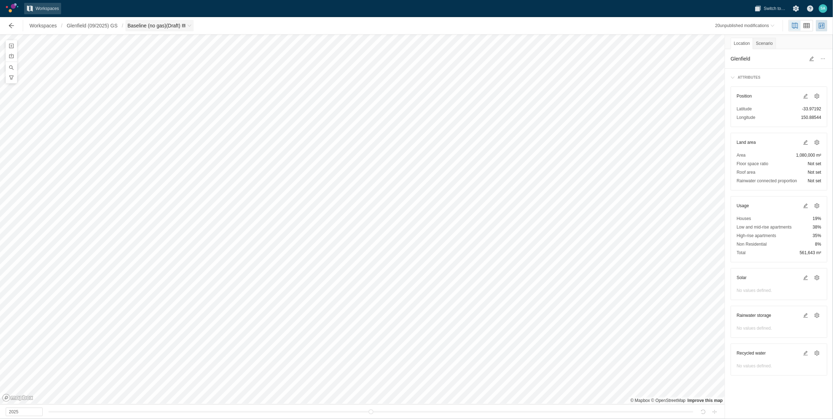
click at [190, 27] on span "Baseline (no gas) (Draft)" at bounding box center [160, 25] width 69 height 11
click at [734, 31] on div "20 unpublished modification s" at bounding box center [745, 25] width 69 height 14
click at [735, 29] on div "20 unpublished modification s" at bounding box center [743, 25] width 54 height 7
click at [176, 22] on span "Baseline (no gas)" at bounding box center [153, 25] width 54 height 11
click at [146, 128] on link "Green Star" at bounding box center [163, 127] width 71 height 10
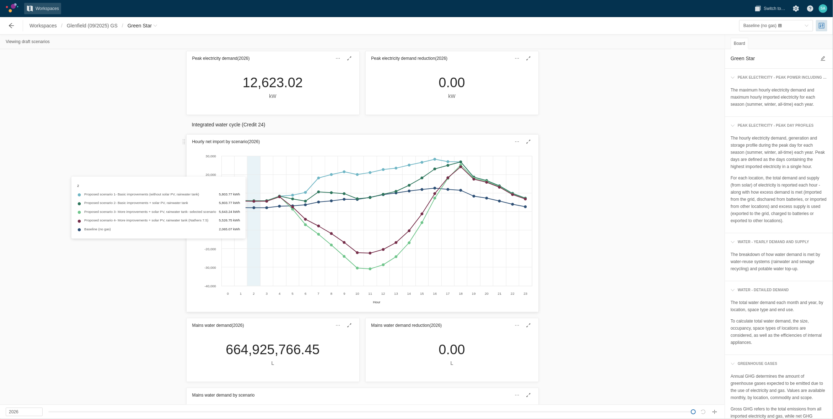
scroll to position [89, 0]
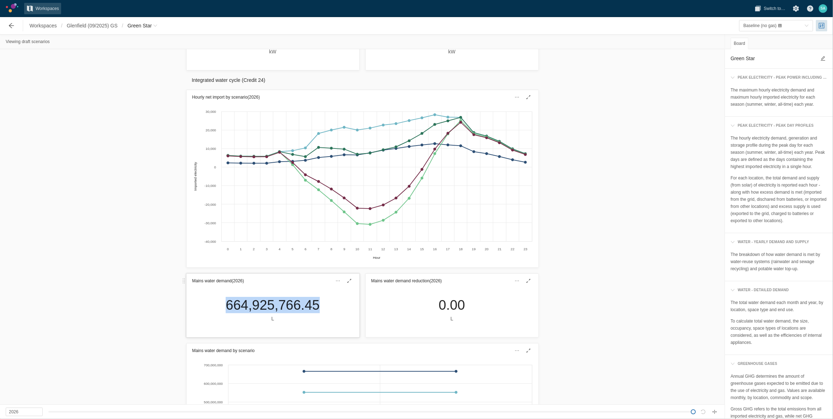
drag, startPoint x: 216, startPoint y: 305, endPoint x: 314, endPoint y: 305, distance: 97.8
click at [314, 305] on div "664,925,766.45 L" at bounding box center [273, 312] width 173 height 49
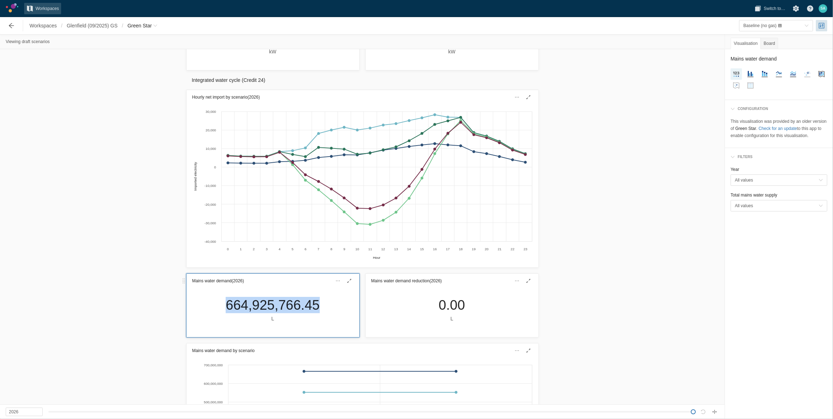
drag, startPoint x: 310, startPoint y: 305, endPoint x: 306, endPoint y: 304, distance: 4.3
copy div "664,925,766.45"
click at [151, 21] on span "Green Star" at bounding box center [143, 25] width 34 height 11
click at [153, 48] on span "Baseline (no gas)" at bounding box center [150, 48] width 33 height 5
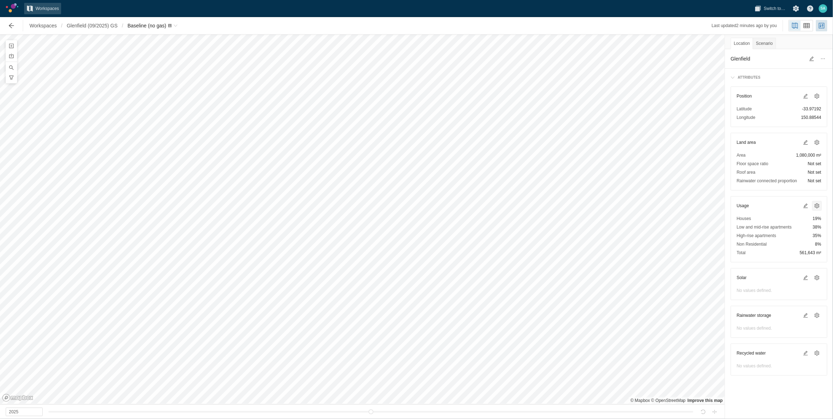
click at [816, 205] on span at bounding box center [818, 206] width 6 height 6
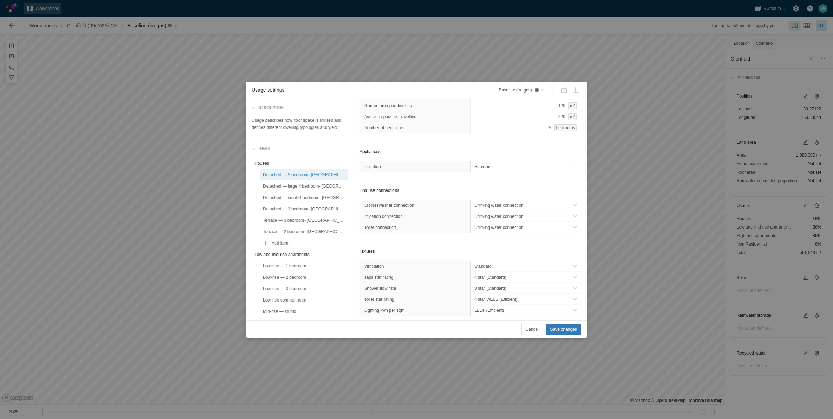
scroll to position [133, 0]
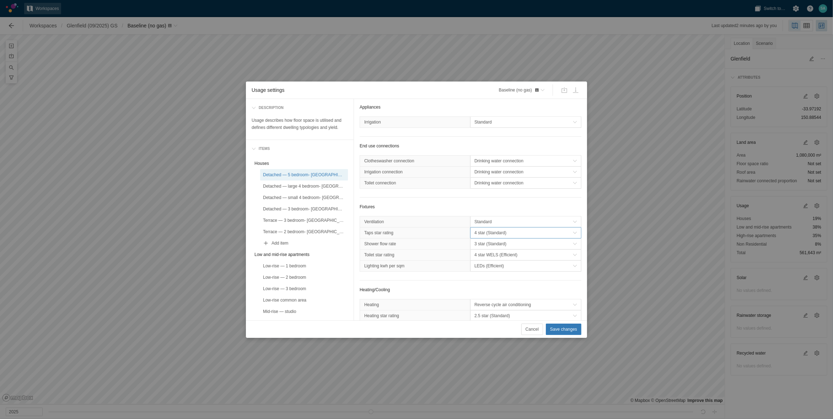
click at [492, 231] on span "4 star (Standard)" at bounding box center [524, 232] width 98 height 7
click at [482, 268] on div "5 star (Efficient)" at bounding box center [521, 267] width 105 height 10
click at [490, 247] on span "3 star (Standard)" at bounding box center [524, 243] width 98 height 7
click at [488, 245] on span "3 star (Standard)" at bounding box center [524, 243] width 98 height 7
click at [327, 187] on div "Detached — large 4 bedroom- Glenfield" at bounding box center [304, 185] width 82 height 7
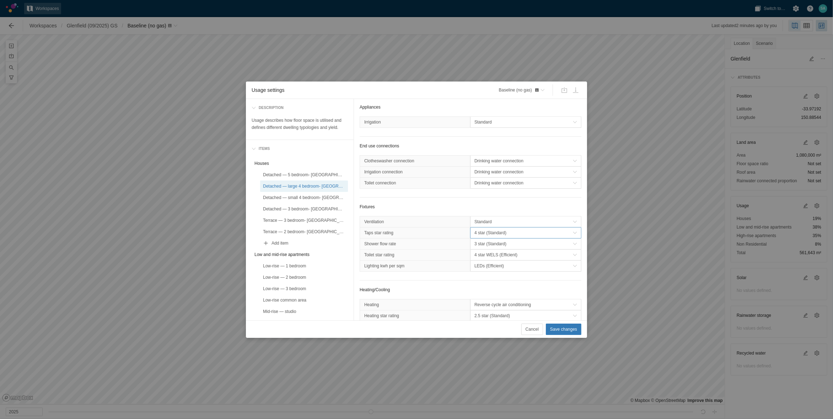
click at [480, 234] on span "4 star (Standard)" at bounding box center [524, 232] width 98 height 7
click at [481, 268] on div "5 star (Efficient)" at bounding box center [521, 267] width 105 height 10
click at [318, 194] on div "Detached — small 4 bedroom- Glenfield" at bounding box center [304, 197] width 82 height 7
click at [485, 233] on span "4 star (Standard)" at bounding box center [524, 232] width 98 height 7
click at [481, 268] on div "5 star (Efficient)" at bounding box center [521, 267] width 105 height 10
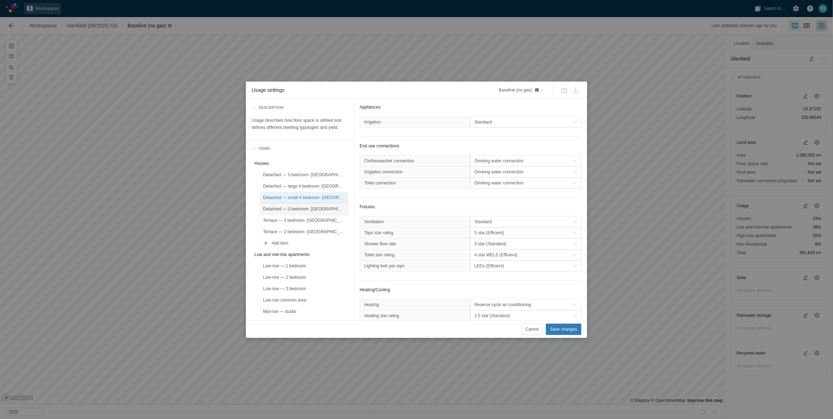
click at [323, 209] on div "Detached — 3 bedroom- Glenfield" at bounding box center [304, 208] width 82 height 7
click at [480, 232] on span "4 star (Standard)" at bounding box center [524, 232] width 98 height 7
click at [482, 266] on div "5 star (Efficient)" at bounding box center [521, 267] width 105 height 10
click at [318, 221] on div "Terrace — 3 bedroom- Glenfield" at bounding box center [304, 220] width 82 height 7
click at [486, 234] on span "4 star (Standard)" at bounding box center [524, 232] width 98 height 7
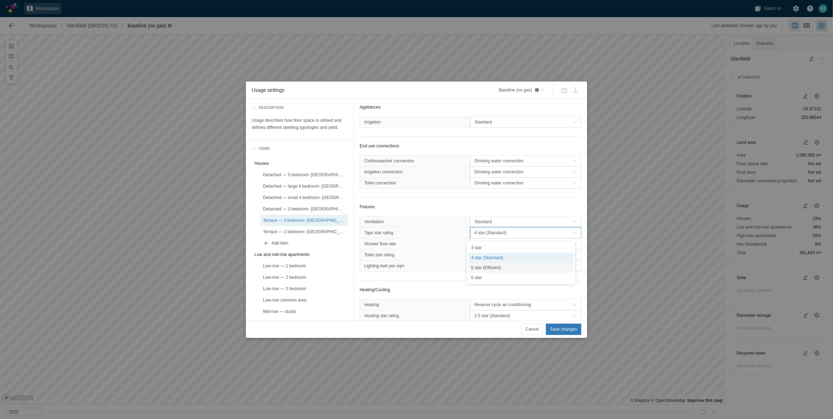
click at [481, 267] on div "5 star (Efficient)" at bounding box center [521, 267] width 105 height 10
click at [312, 229] on div "Terrace — 2 bedroom- Glenfield" at bounding box center [304, 231] width 82 height 7
click at [495, 232] on span "4 star (Standard)" at bounding box center [524, 232] width 98 height 7
click at [480, 267] on div "5 star (Efficient)" at bounding box center [521, 267] width 105 height 10
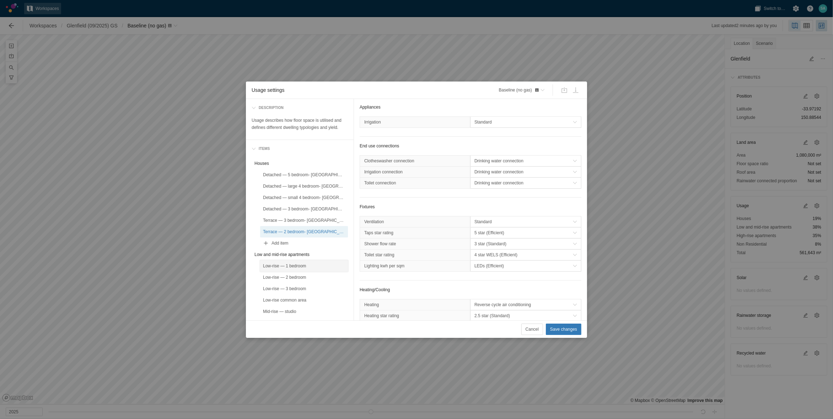
click at [304, 265] on div "Low-rise — 1 bedroom" at bounding box center [304, 265] width 82 height 7
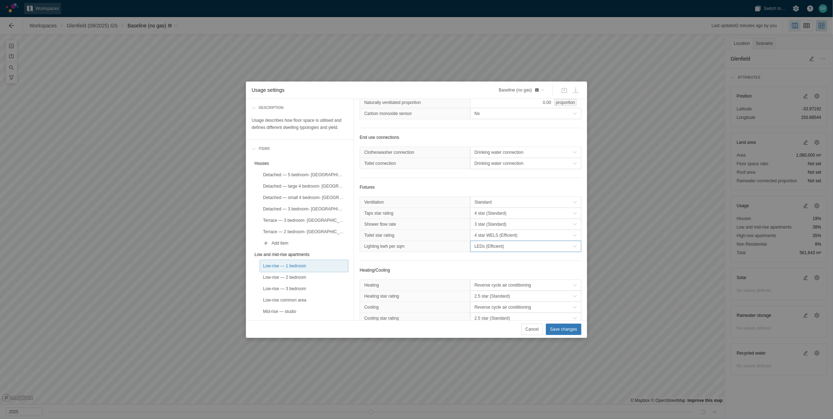
scroll to position [178, 0]
click at [486, 211] on span "4 star (Standard)" at bounding box center [524, 210] width 98 height 7
click at [480, 243] on div "5 star (Efficient)" at bounding box center [521, 245] width 105 height 10
click at [303, 275] on div "Low-rise — 2 bedroom" at bounding box center [304, 276] width 82 height 7
click at [492, 209] on span "4 star (Standard)" at bounding box center [524, 210] width 98 height 7
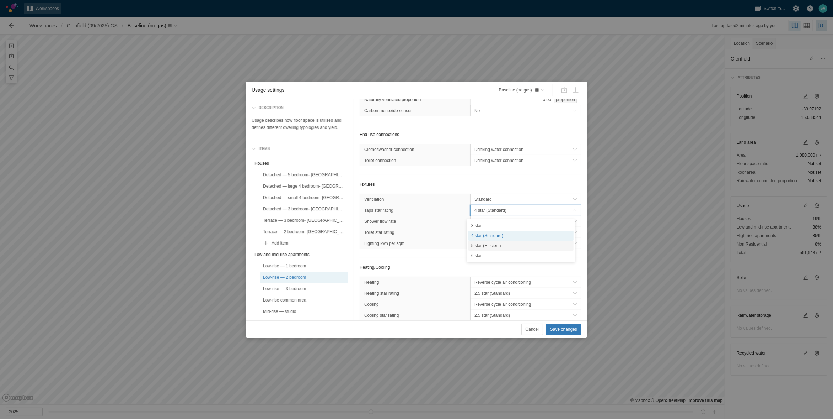
click at [484, 242] on div "5 star (Efficient)" at bounding box center [521, 245] width 105 height 10
click at [298, 287] on div "Low-rise — 3 bedroom" at bounding box center [304, 288] width 82 height 7
click at [488, 209] on span "4 star (Standard)" at bounding box center [524, 210] width 98 height 7
click at [486, 243] on div "5 star (Efficient)" at bounding box center [521, 245] width 105 height 10
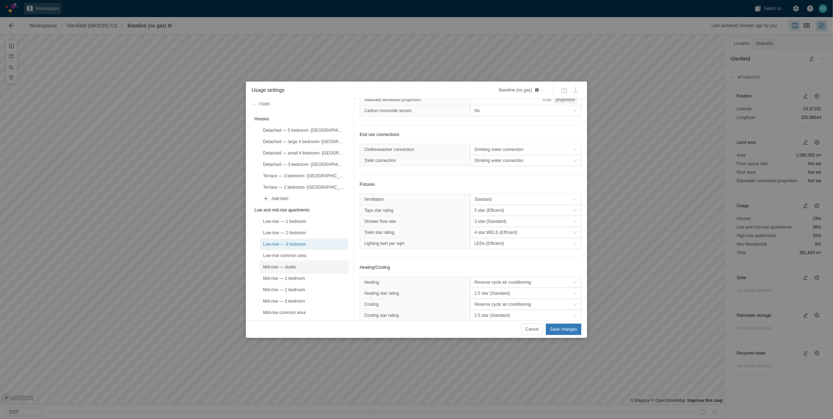
click at [300, 265] on div "Mid-rise — studio" at bounding box center [304, 266] width 82 height 7
click at [492, 212] on span "4 star (Standard)" at bounding box center [524, 210] width 98 height 7
click at [482, 244] on div "5 star (Efficient)" at bounding box center [521, 245] width 105 height 10
click at [304, 281] on div "Mid-rise — 1 bedroom" at bounding box center [304, 278] width 82 height 7
click at [478, 210] on span "4 star (Standard)" at bounding box center [524, 210] width 98 height 7
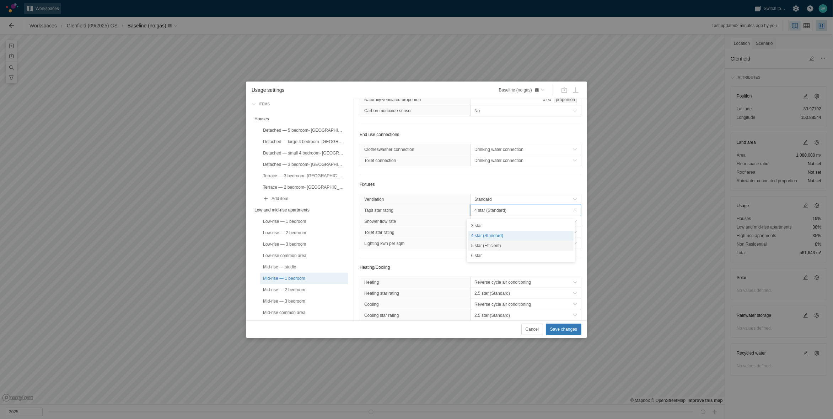
click at [478, 243] on div "5 star (Efficient)" at bounding box center [521, 245] width 105 height 10
click at [292, 287] on div "Mid-rise — 2 bedroom" at bounding box center [304, 289] width 82 height 7
click at [481, 211] on span "4 star (Standard)" at bounding box center [524, 210] width 98 height 7
click at [492, 243] on div "5 star (Efficient)" at bounding box center [521, 245] width 105 height 10
click at [298, 301] on div "Mid-rise — 3 bedroom" at bounding box center [304, 300] width 82 height 7
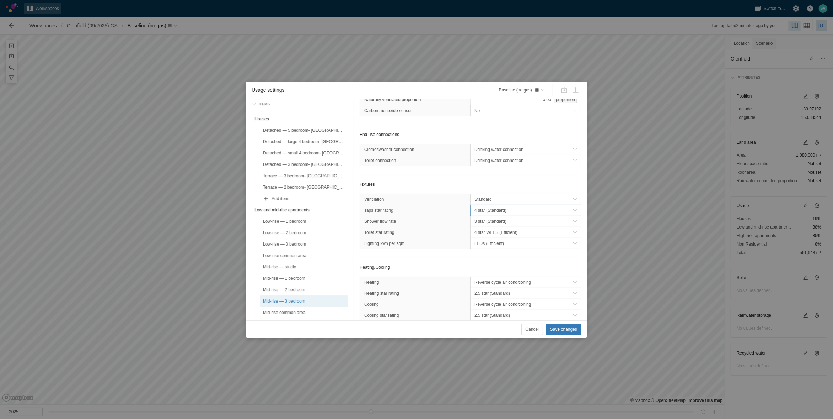
click at [503, 208] on span "4 star (Standard)" at bounding box center [524, 210] width 98 height 7
click at [483, 241] on div "5 star (Efficient)" at bounding box center [521, 245] width 105 height 10
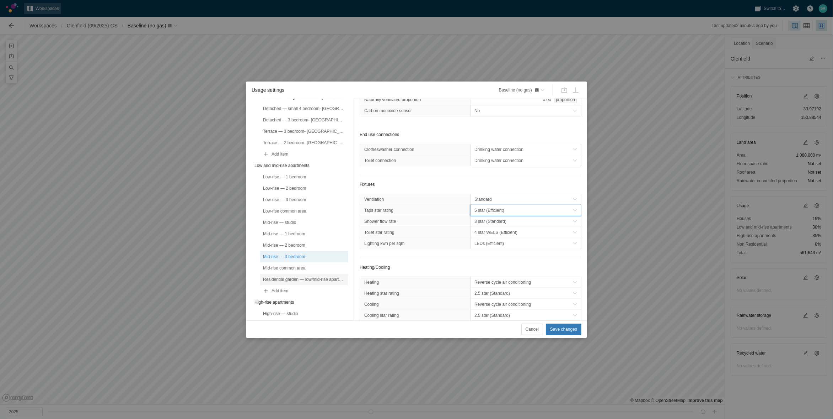
scroll to position [133, 0]
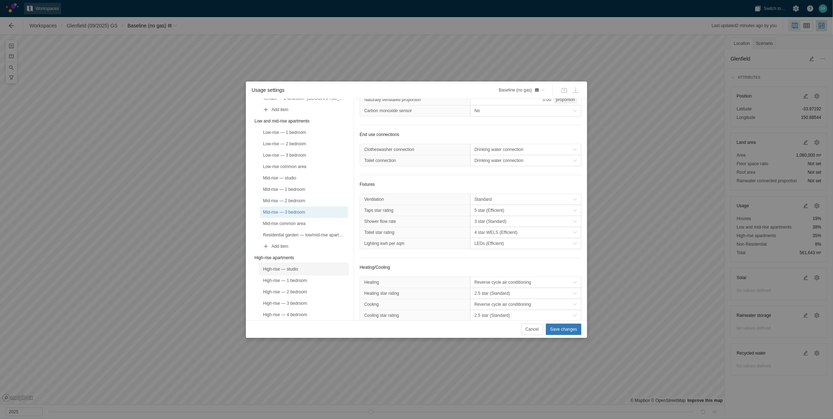
click at [293, 266] on div "High-rise — studio" at bounding box center [304, 268] width 82 height 7
click at [490, 213] on span "4 star (Standard)" at bounding box center [524, 210] width 98 height 7
click at [480, 243] on div "5 star (Efficient)" at bounding box center [521, 245] width 105 height 10
click at [292, 280] on div "High-rise — 1 bedroom" at bounding box center [304, 280] width 82 height 7
click at [479, 211] on span "4 star (Standard)" at bounding box center [524, 210] width 98 height 7
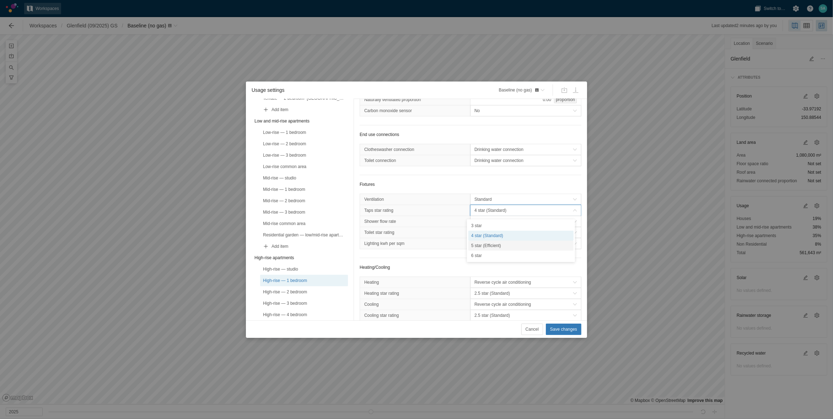
click at [481, 243] on div "5 star (Efficient)" at bounding box center [521, 245] width 105 height 10
click at [296, 287] on div "High-rise — 2 bedroom" at bounding box center [304, 291] width 88 height 11
click at [488, 212] on span "4 star (Standard)" at bounding box center [524, 210] width 98 height 7
click at [478, 244] on div "5 star (Efficient)" at bounding box center [521, 245] width 105 height 10
click at [292, 299] on div "High-rise — 3 bedroom" at bounding box center [304, 302] width 88 height 11
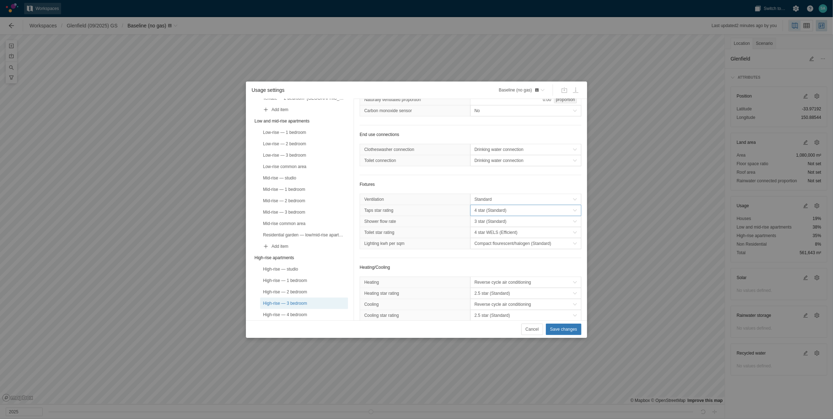
click at [483, 209] on span "4 star (Standard)" at bounding box center [524, 210] width 98 height 7
click at [491, 244] on div "5 star (Efficient)" at bounding box center [521, 245] width 105 height 10
click at [300, 271] on div "High-rise — 4 bedroom" at bounding box center [304, 269] width 82 height 7
click at [499, 209] on span "4 star (Standard)" at bounding box center [524, 210] width 98 height 7
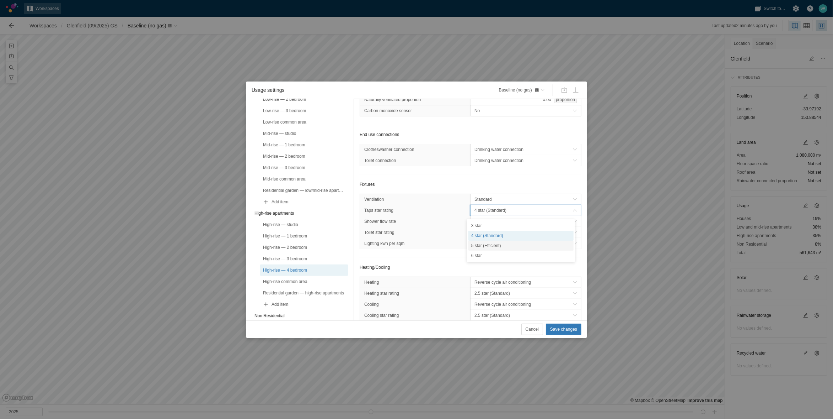
click at [486, 244] on div "5 star (Efficient)" at bounding box center [521, 245] width 105 height 10
click at [305, 292] on div "Residential garden — high-rise apartments" at bounding box center [304, 292] width 82 height 7
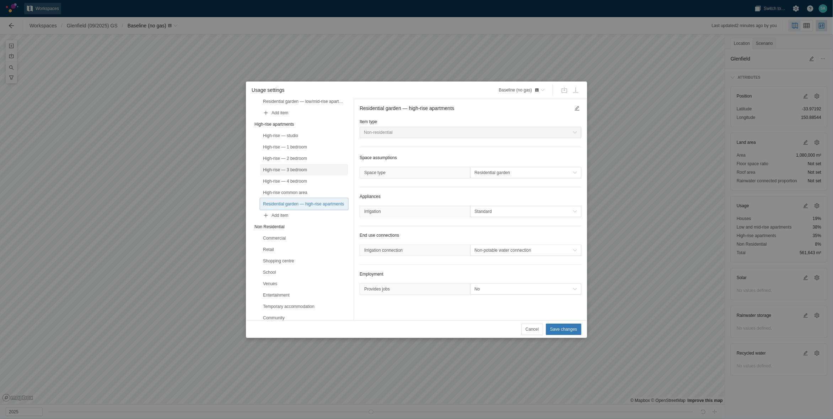
scroll to position [222, 0]
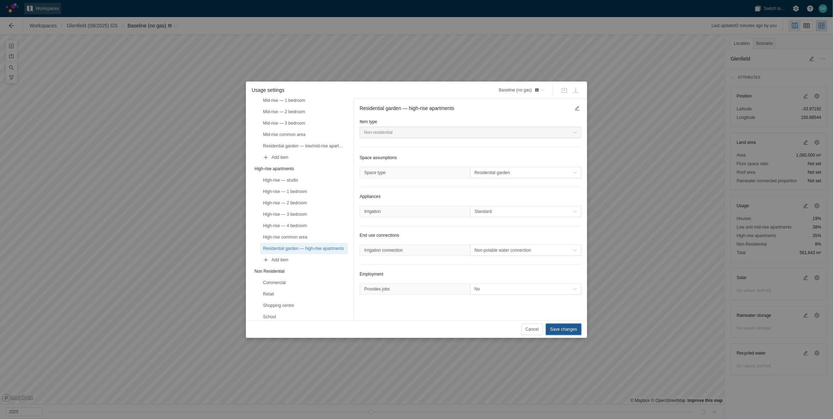
click at [569, 331] on span "Save changes" at bounding box center [563, 328] width 27 height 7
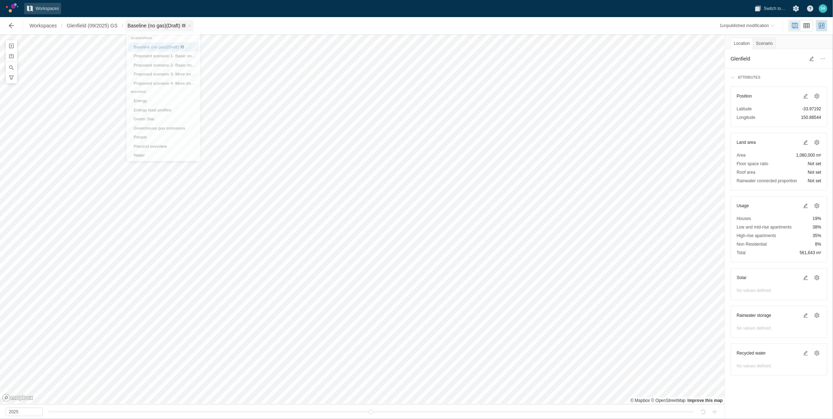
click at [175, 24] on span "Baseline (no gas) (Draft)" at bounding box center [154, 26] width 53 height 6
click at [151, 124] on link "Green Star" at bounding box center [163, 127] width 71 height 10
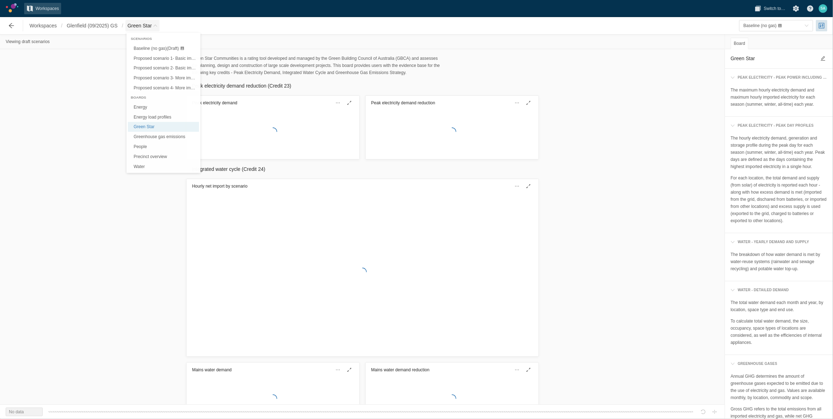
click at [157, 26] on span "Breadcrumb" at bounding box center [155, 25] width 4 height 4
click at [113, 75] on div "Green Star Communities is a rating tool developed and managed by the Green Buil…" at bounding box center [362, 66] width 725 height 26
click at [153, 26] on span "Green Star" at bounding box center [143, 25] width 34 height 11
click at [156, 127] on link "Green Star" at bounding box center [163, 127] width 71 height 10
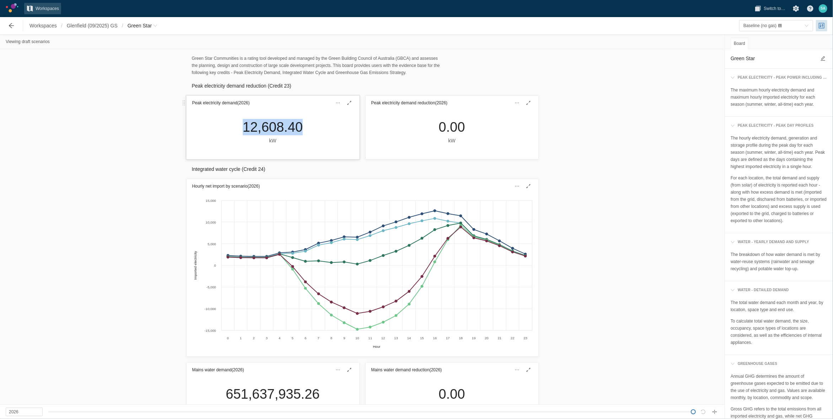
drag, startPoint x: 237, startPoint y: 125, endPoint x: 297, endPoint y: 126, distance: 59.7
click at [297, 126] on div "12,608.40 kW" at bounding box center [272, 132] width 71 height 26
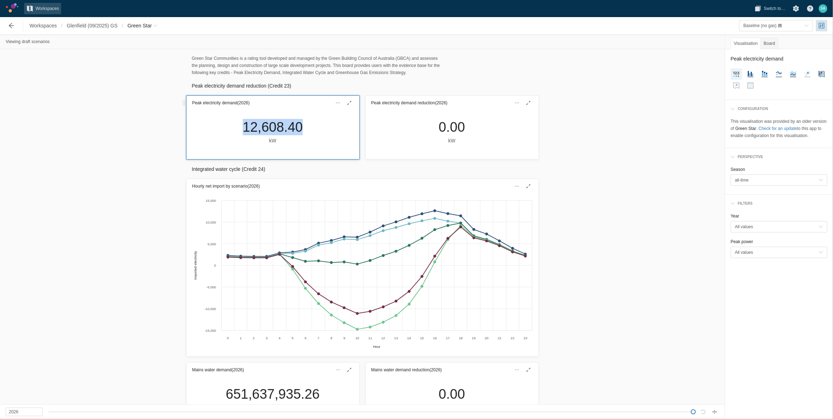
copy div "12,608.40"
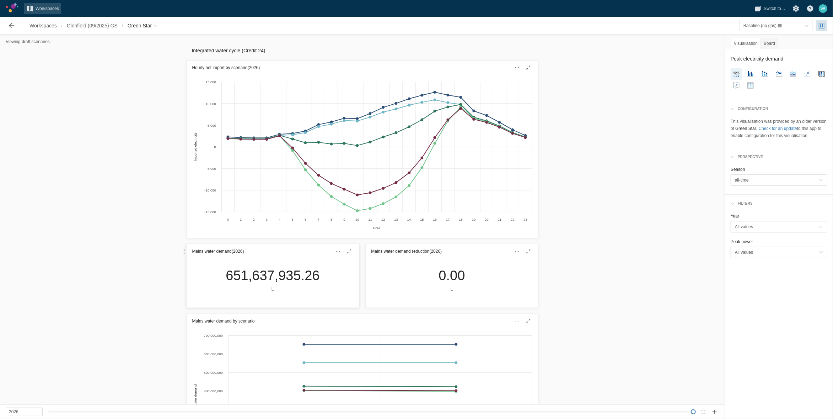
scroll to position [133, 0]
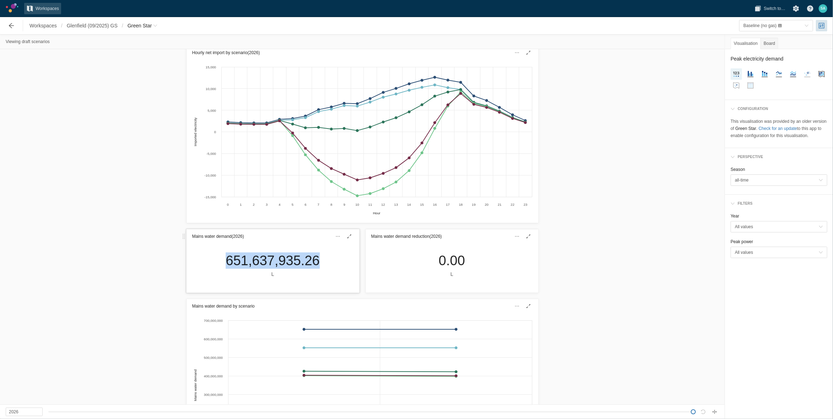
drag, startPoint x: 218, startPoint y: 259, endPoint x: 324, endPoint y: 259, distance: 106.3
click at [324, 259] on div "651,637,935.26 L" at bounding box center [273, 267] width 173 height 49
drag, startPoint x: 319, startPoint y: 258, endPoint x: 300, endPoint y: 257, distance: 19.2
copy div "651,637,935.26"
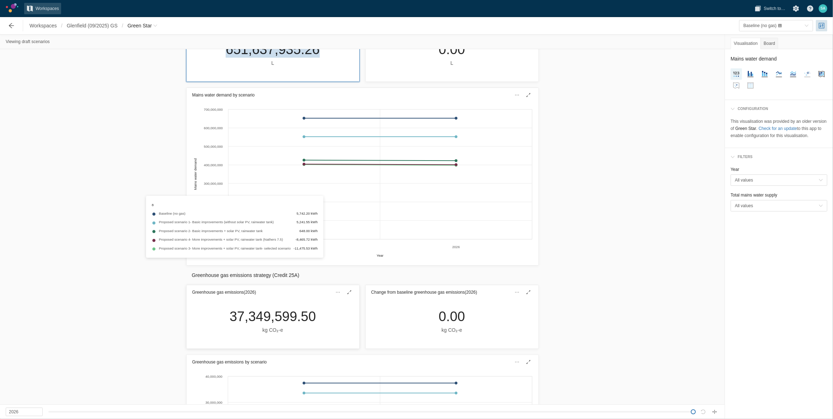
scroll to position [400, 0]
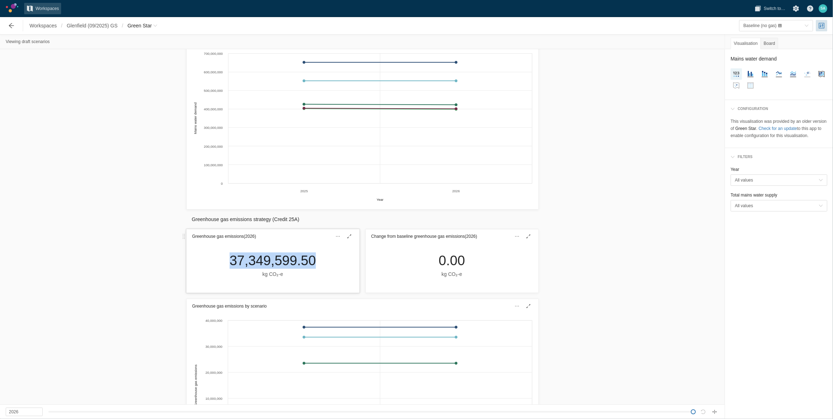
drag, startPoint x: 220, startPoint y: 257, endPoint x: 311, endPoint y: 260, distance: 90.4
click at [311, 260] on div "37,349,599.50 kg CO₂‑e" at bounding box center [273, 267] width 173 height 49
drag, startPoint x: 310, startPoint y: 260, endPoint x: 304, endPoint y: 260, distance: 5.7
copy div "37,349,599.50"
click at [143, 23] on span "Green Star" at bounding box center [140, 25] width 24 height 7
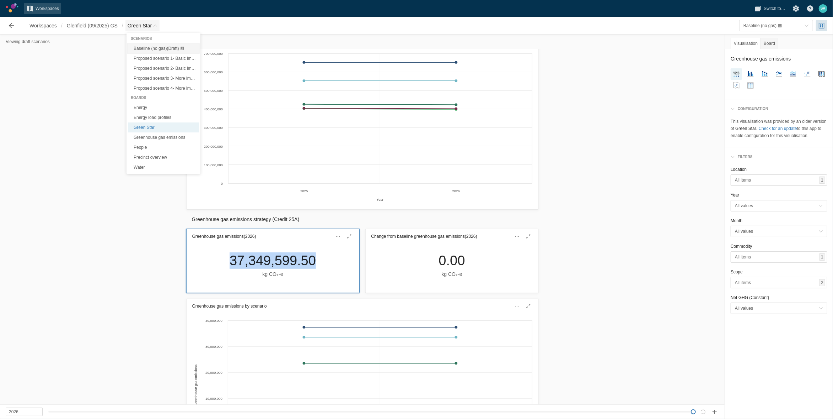
click at [154, 47] on span "Baseline (no gas) (Draft)" at bounding box center [156, 48] width 45 height 5
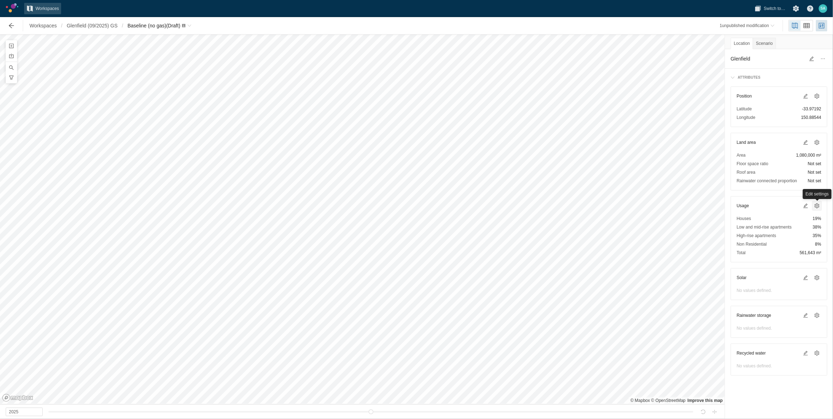
click at [817, 206] on span at bounding box center [818, 206] width 6 height 6
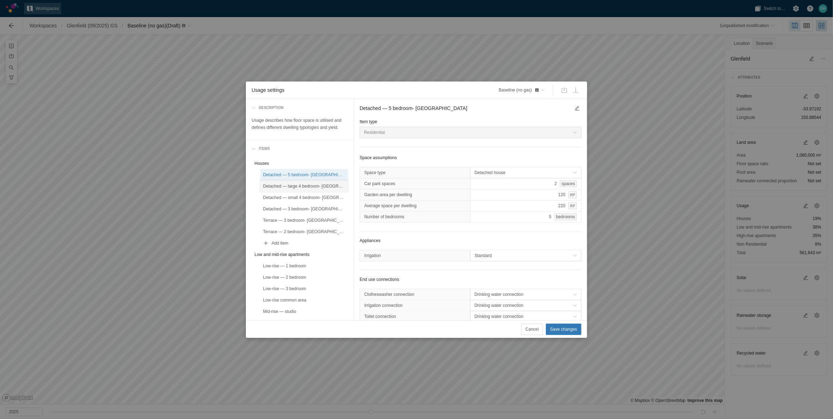
click at [318, 182] on div "Detached — large 4 bedroom- Glenfield" at bounding box center [304, 185] width 82 height 7
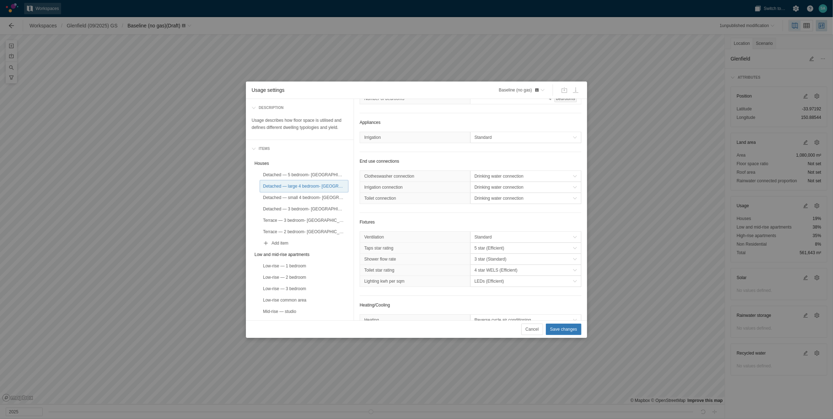
scroll to position [133, 0]
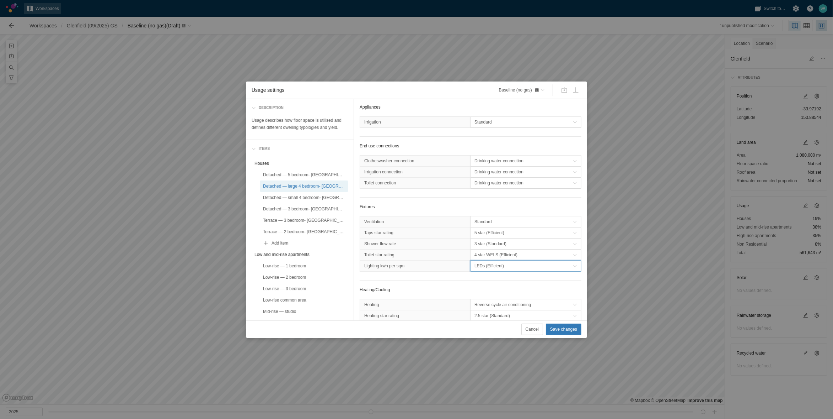
click at [513, 261] on button "LEDs (Efficient)" at bounding box center [525, 265] width 111 height 11
click at [512, 255] on span "4 star WELS (Efficient)" at bounding box center [524, 254] width 98 height 7
click at [289, 58] on div "Usage settings Baseline (no gas) Description Usage describes how floor space is…" at bounding box center [416, 209] width 833 height 419
click at [564, 329] on span "Save changes" at bounding box center [563, 328] width 27 height 7
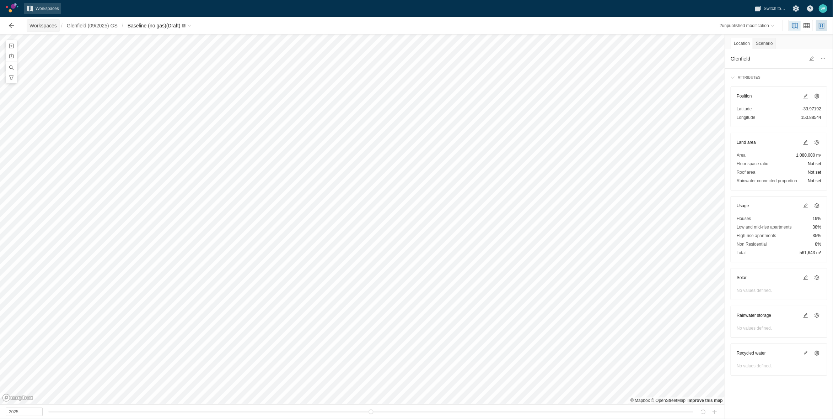
click at [43, 26] on span "Workspaces" at bounding box center [43, 25] width 27 height 7
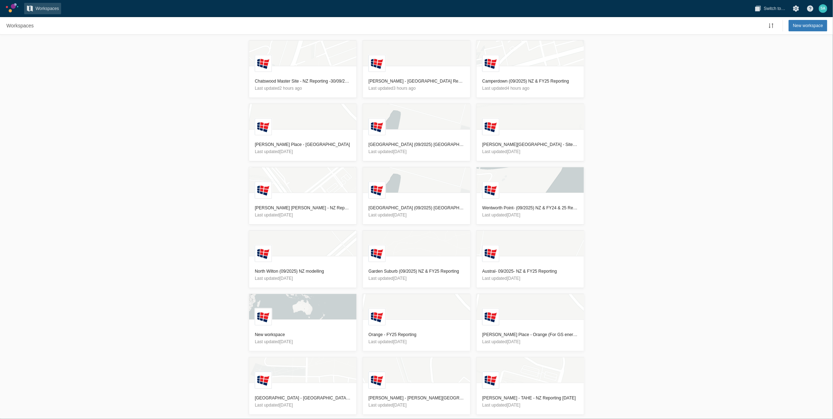
click at [202, 151] on div "L Chatswood Master Site - NZ Reporting -30/09/2025 Last updated 2 hours ago L E…" at bounding box center [416, 226] width 833 height 384
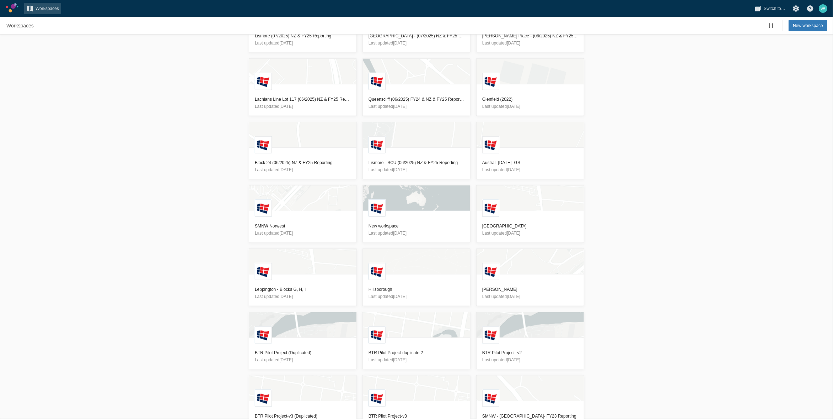
scroll to position [932, 0]
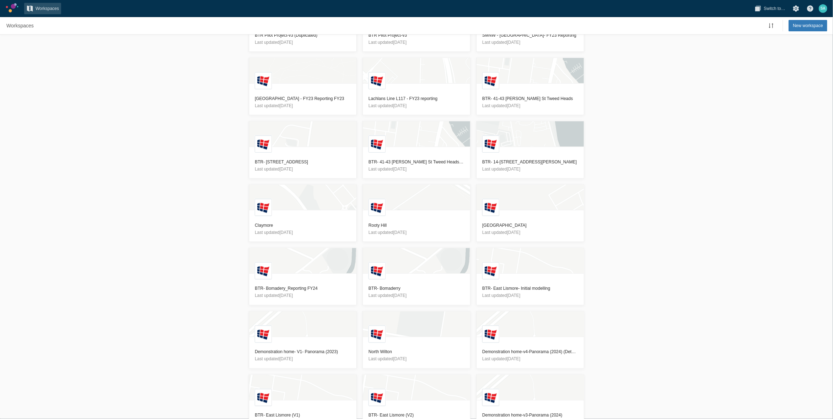
click at [125, 164] on div "L Chatswood Master Site - NZ Reporting -30/09/2025 Last updated 2 hours ago L E…" at bounding box center [416, 226] width 833 height 384
